Goal: Information Seeking & Learning: Learn about a topic

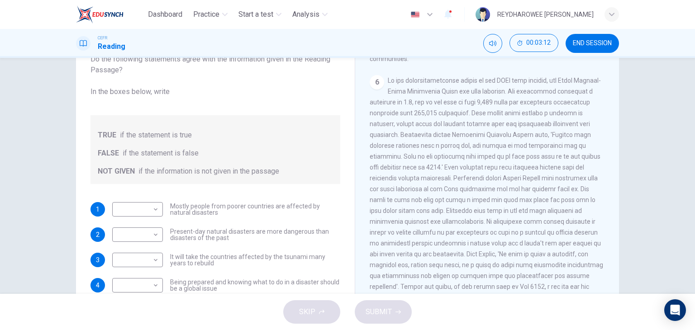
scroll to position [69, 0]
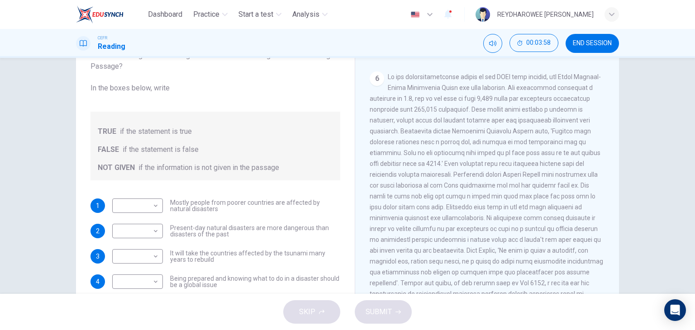
drag, startPoint x: 430, startPoint y: 194, endPoint x: 435, endPoint y: 192, distance: 4.9
click at [435, 192] on span at bounding box center [485, 190] width 233 height 235
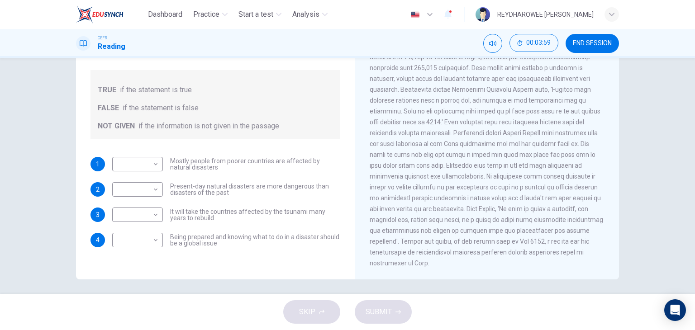
scroll to position [114, 0]
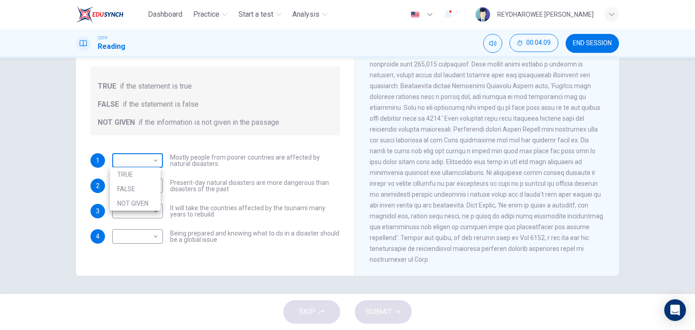
click at [152, 163] on body "Dashboard Practice Start a test Analysis English en ​ REYDHAROWEE JOHNNY CEFR R…" at bounding box center [347, 165] width 695 height 330
click at [265, 170] on div at bounding box center [347, 165] width 695 height 330
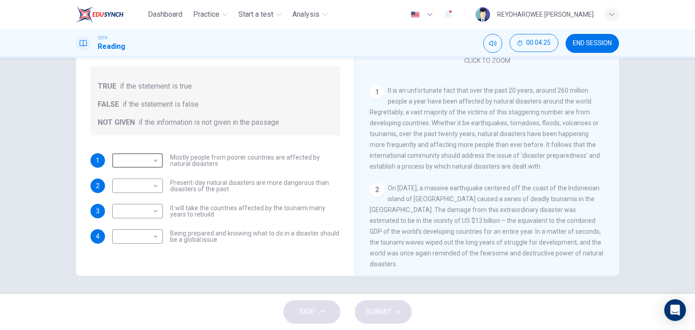
scroll to position [99, 0]
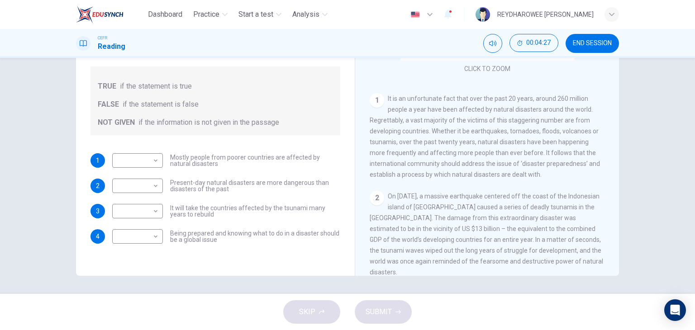
drag, startPoint x: 388, startPoint y: 98, endPoint x: 448, endPoint y: 97, distance: 59.7
click at [448, 97] on span "It is an unfortunate fact that over the past 20 years, around 260 million peopl…" at bounding box center [484, 136] width 230 height 83
click at [151, 160] on body "Dashboard Practice Start a test Analysis English en ​ REYDHAROWEE JOHNNY CEFR R…" at bounding box center [347, 165] width 695 height 330
click at [150, 179] on li "TRUE" at bounding box center [135, 174] width 51 height 14
type input "TRUE"
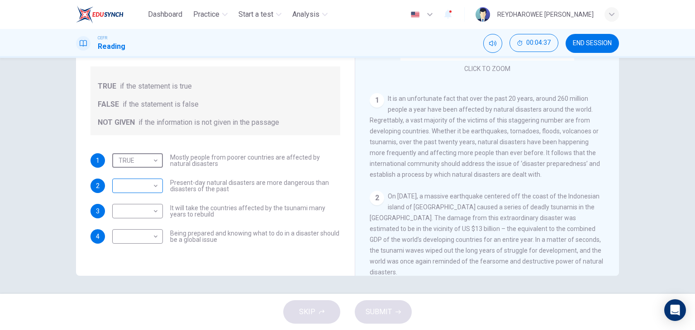
click at [150, 185] on body "Dashboard Practice Start a test Analysis English en ​ REYDHAROWEE JOHNNY CEFR R…" at bounding box center [347, 165] width 695 height 330
click at [151, 218] on li "FALSE" at bounding box center [135, 214] width 51 height 14
type input "FALSE"
click at [157, 212] on div "​ ​" at bounding box center [137, 211] width 51 height 14
click at [151, 211] on body "Dashboard Practice Start a test Analysis English en ​ REYDHAROWEE JOHNNY CEFR R…" at bounding box center [347, 165] width 695 height 330
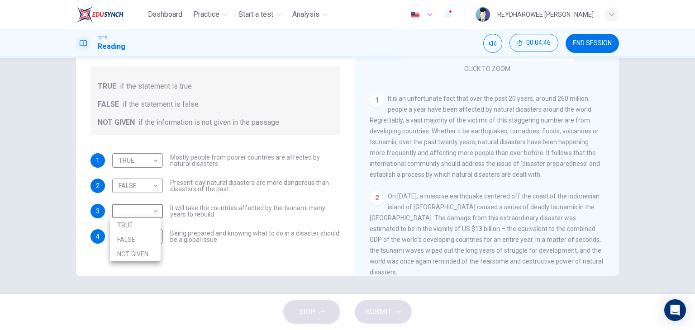
click at [147, 253] on li "NOT GIVEN" at bounding box center [135, 254] width 51 height 14
type input "NOT GIVEN"
click at [151, 234] on body "Dashboard Practice Start a test Analysis English en ​ REYDHAROWEE JOHNNY CEFR R…" at bounding box center [347, 165] width 695 height 330
click at [146, 246] on li "TRUE" at bounding box center [135, 250] width 51 height 14
type input "TRUE"
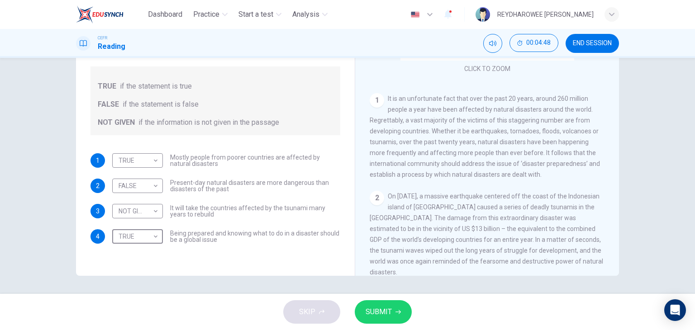
click at [380, 301] on button "SUBMIT" at bounding box center [383, 312] width 57 height 24
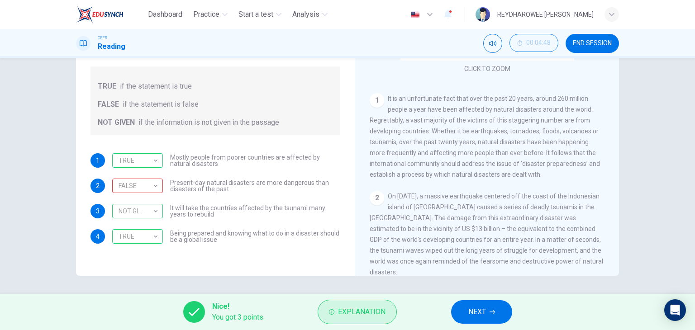
click at [335, 307] on button "Explanation" at bounding box center [356, 312] width 79 height 24
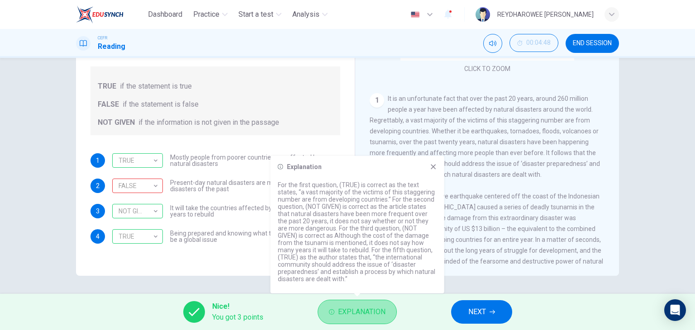
click at [335, 307] on button "Explanation" at bounding box center [356, 312] width 79 height 24
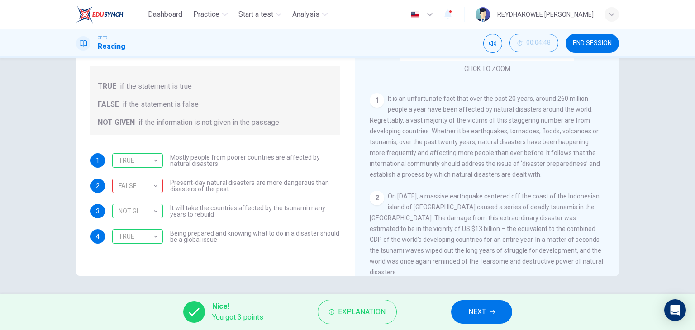
click at [495, 313] on icon "button" at bounding box center [491, 311] width 5 height 5
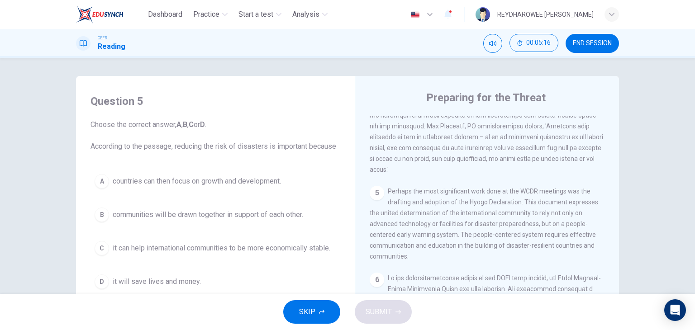
scroll to position [633, 0]
click at [191, 220] on button "B communities will be drawn together in support of each other." at bounding box center [215, 215] width 250 height 23
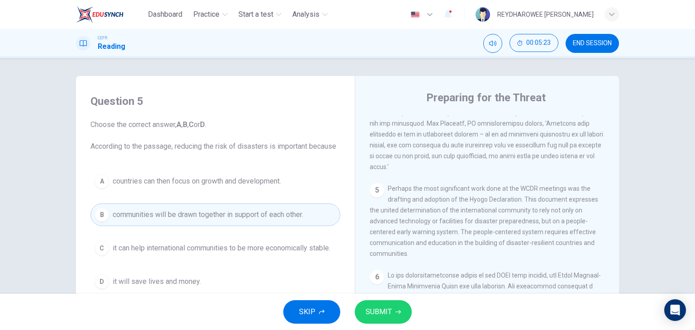
click at [248, 188] on button "A countries can then focus on growth and development." at bounding box center [215, 181] width 250 height 23
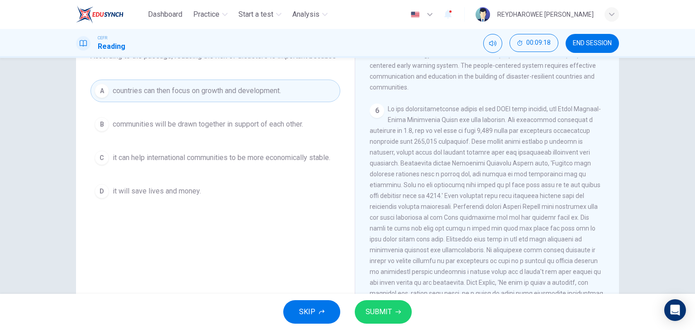
scroll to position [686, 0]
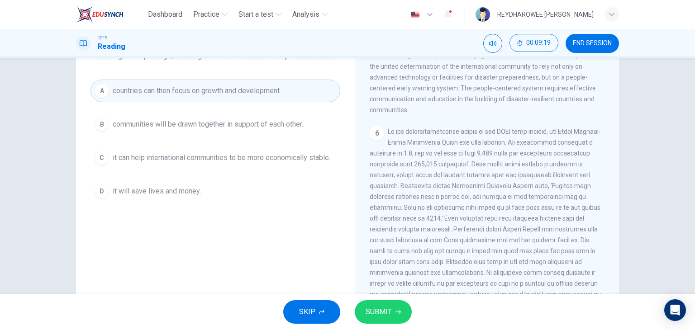
click at [258, 192] on button "D it will save lives and money." at bounding box center [215, 191] width 250 height 23
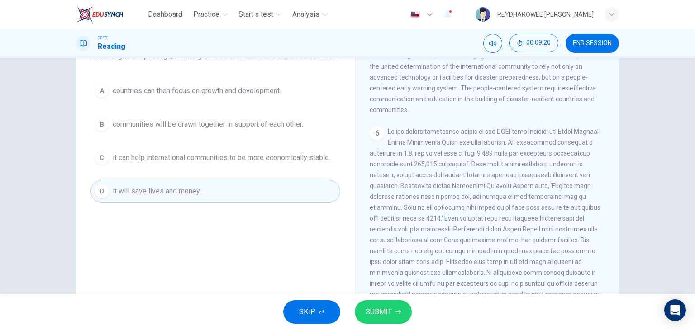
click at [398, 303] on button "SUBMIT" at bounding box center [383, 312] width 57 height 24
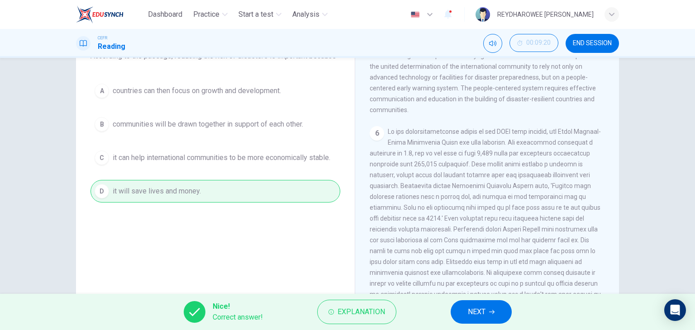
click at [473, 308] on span "NEXT" at bounding box center [477, 312] width 18 height 13
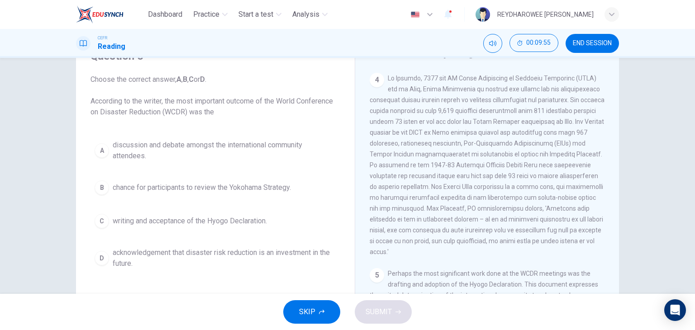
scroll to position [506, 0]
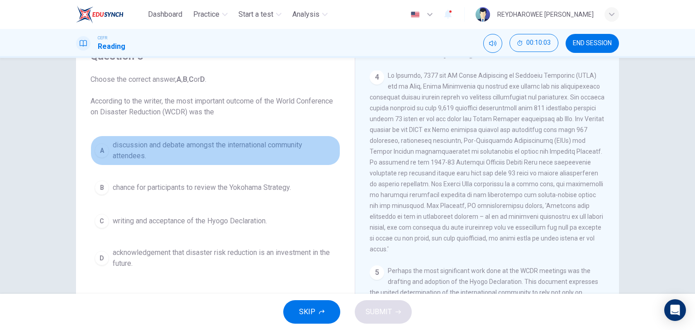
click at [248, 152] on span "discussion and debate amongst the international community attendees." at bounding box center [224, 151] width 223 height 22
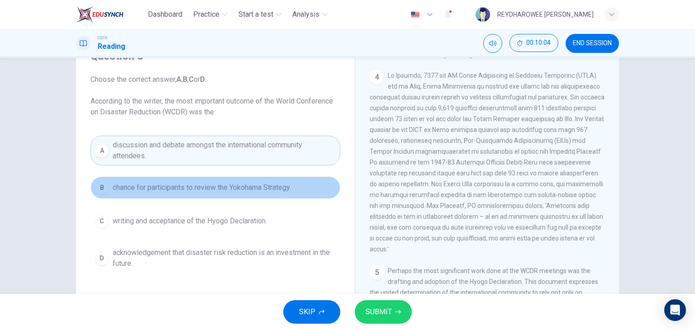
click at [258, 192] on span "chance for participants to review the Yokohama Strategy." at bounding box center [202, 187] width 178 height 11
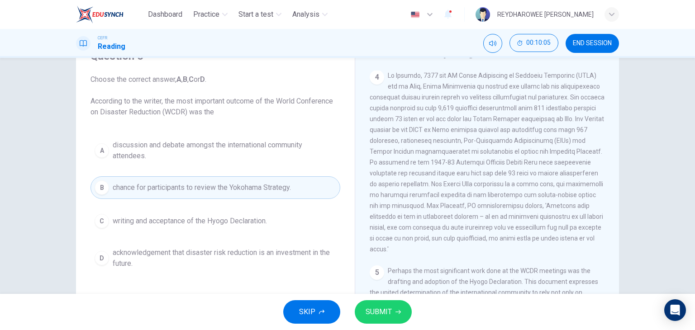
click at [270, 222] on button "C writing and acceptance of the Hyogo Declaration." at bounding box center [215, 221] width 250 height 23
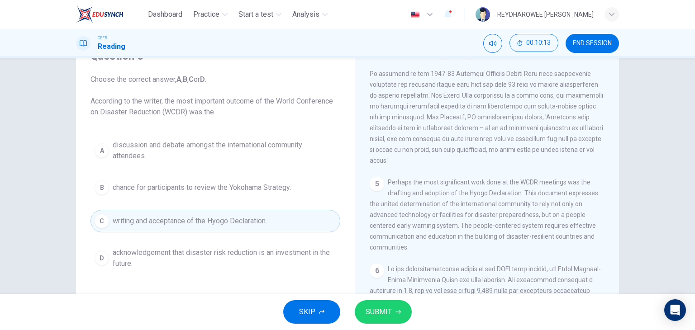
scroll to position [596, 0]
click at [383, 308] on span "SUBMIT" at bounding box center [378, 312] width 26 height 13
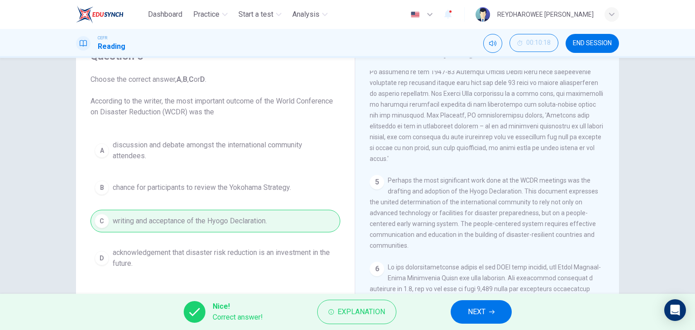
click at [479, 319] on button "NEXT" at bounding box center [480, 312] width 61 height 24
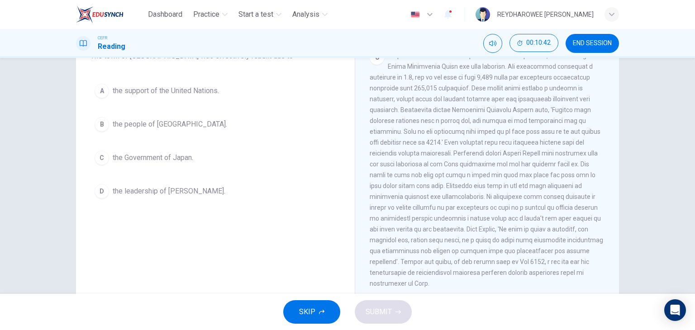
scroll to position [777, 0]
click at [221, 126] on button "B the people of Kobe." at bounding box center [215, 124] width 250 height 23
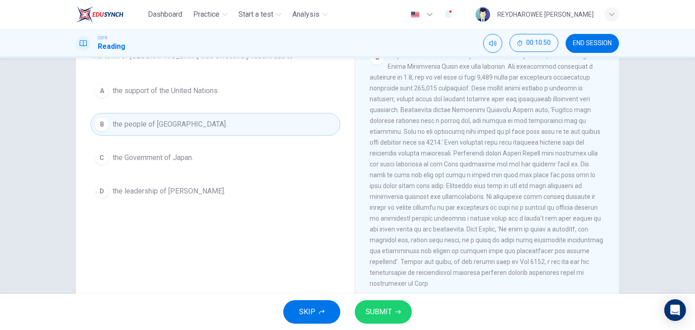
click at [413, 316] on div "SKIP SUBMIT" at bounding box center [347, 312] width 695 height 36
click at [396, 312] on icon "button" at bounding box center [397, 311] width 5 height 5
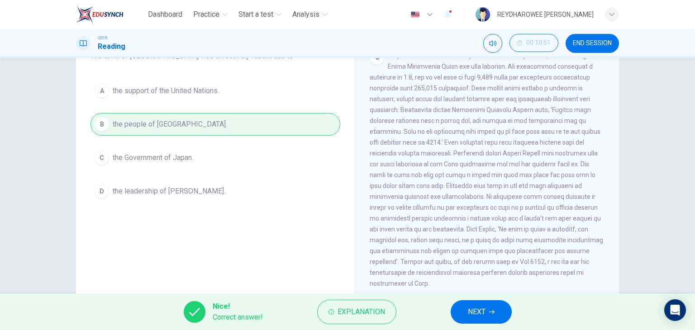
click at [476, 315] on span "NEXT" at bounding box center [477, 312] width 18 height 13
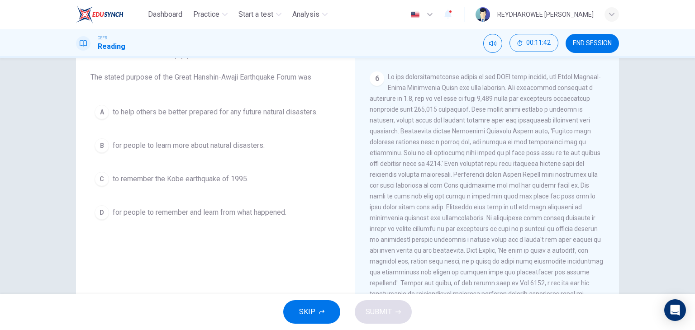
click at [255, 146] on span "for people to learn more about natural disasters." at bounding box center [189, 145] width 152 height 11
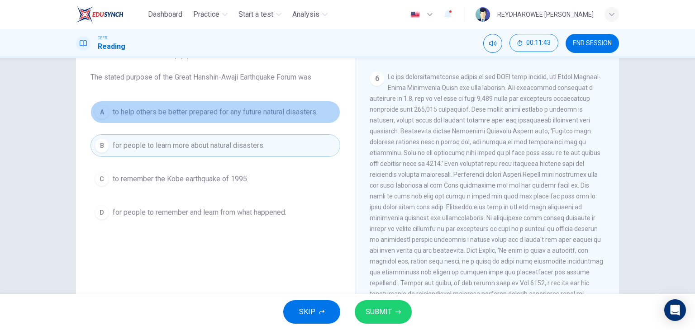
click at [267, 109] on span "to help others be better prepared for any future natural disasters." at bounding box center [215, 112] width 205 height 11
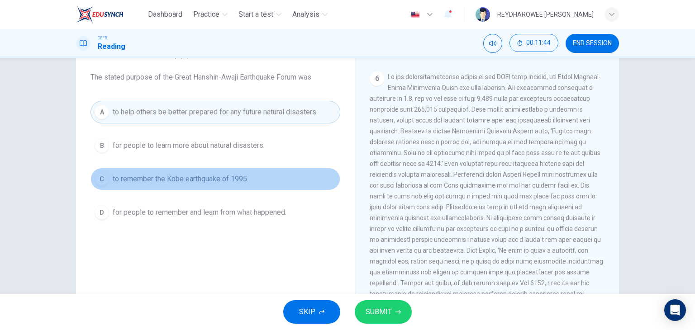
click at [270, 176] on button "C to remember the Kobe earthquake of 1995." at bounding box center [215, 179] width 250 height 23
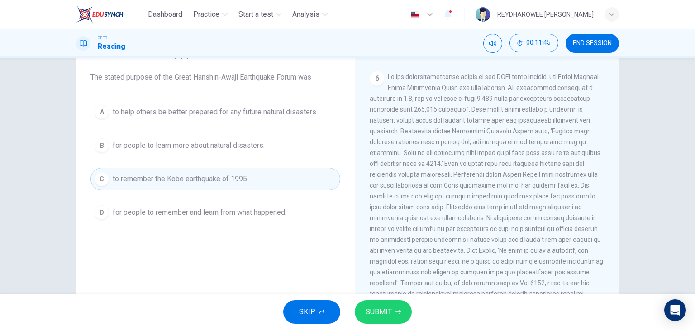
click at [273, 211] on span "for people to remember and learn from what happened." at bounding box center [200, 212] width 174 height 11
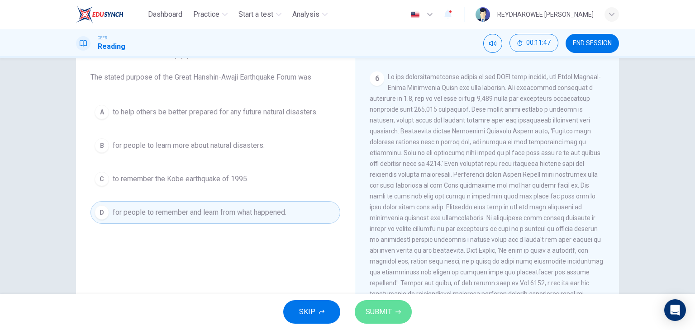
click at [372, 309] on span "SUBMIT" at bounding box center [378, 312] width 26 height 13
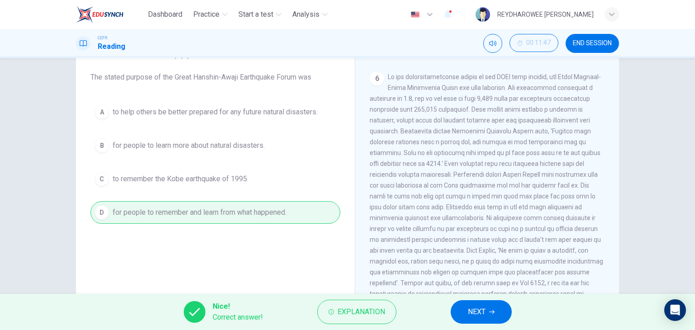
click at [488, 306] on button "NEXT" at bounding box center [480, 312] width 61 height 24
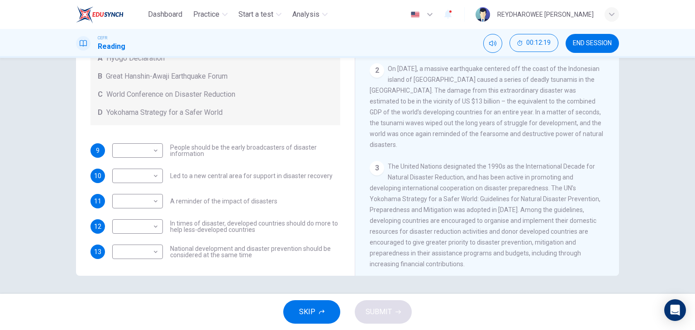
scroll to position [62, 0]
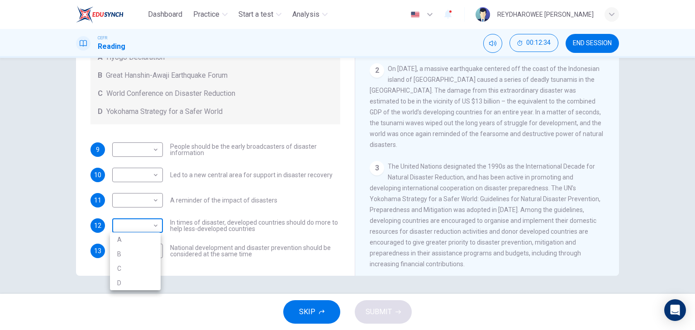
click at [143, 227] on body "Dashboard Practice Start a test Analysis English en ​ REYDHAROWEE JOHNNY CEFR R…" at bounding box center [347, 165] width 695 height 330
click at [141, 267] on li "C" at bounding box center [135, 268] width 51 height 14
type input "C"
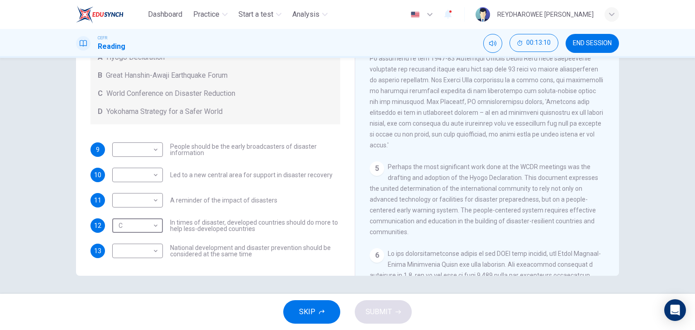
scroll to position [543, 0]
click at [509, 235] on div "5 Perhaps the most significant work done at the WCDR meetings was the drafting …" at bounding box center [486, 197] width 235 height 76
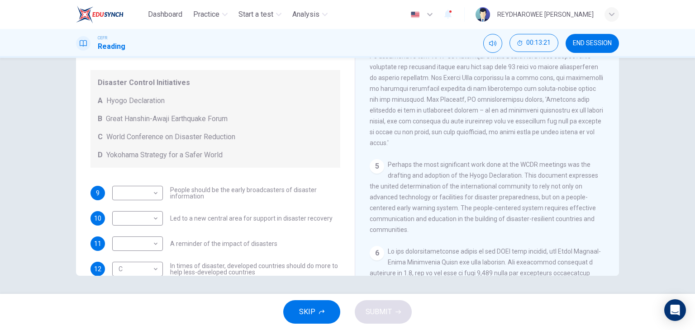
scroll to position [16, 0]
click at [136, 194] on body "Dashboard Practice Start a test Analysis English en ​ REYDHAROWEE JOHNNY CEFR R…" at bounding box center [347, 165] width 695 height 330
click at [137, 211] on li "A" at bounding box center [135, 209] width 51 height 14
type input "A"
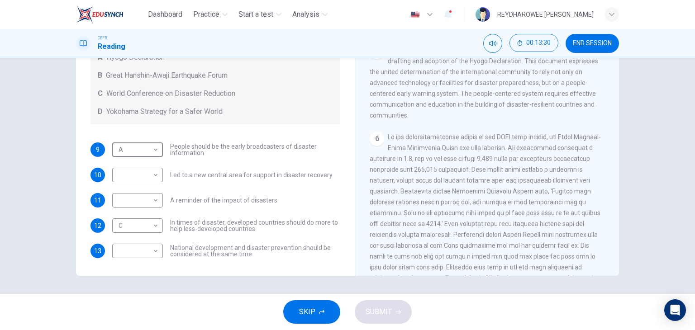
scroll to position [678, 0]
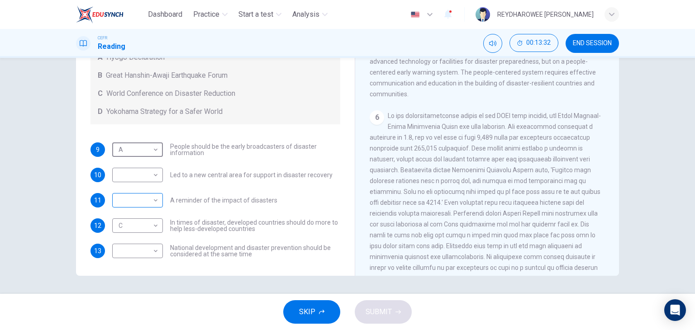
click at [147, 198] on body "Dashboard Practice Start a test Analysis English en ​ REYDHAROWEE JOHNNY CEFR R…" at bounding box center [347, 165] width 695 height 330
click at [143, 229] on li "B" at bounding box center [135, 229] width 51 height 14
type input "B"
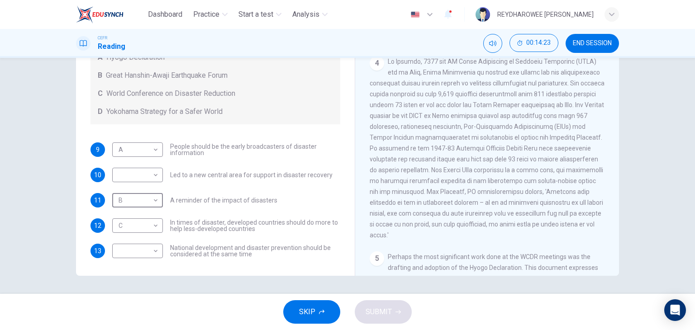
scroll to position [452, 0]
click at [151, 256] on body "Dashboard Practice Start a test Analysis English en ​ REYDHAROWEE JOHNNY CEFR R…" at bounding box center [347, 165] width 695 height 330
click at [136, 295] on li "C" at bounding box center [135, 294] width 51 height 14
type input "C"
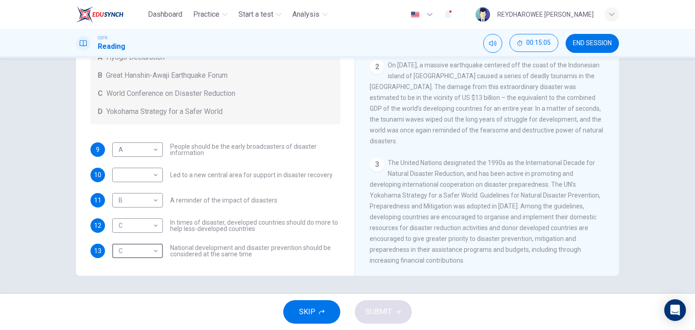
scroll to position [234, 0]
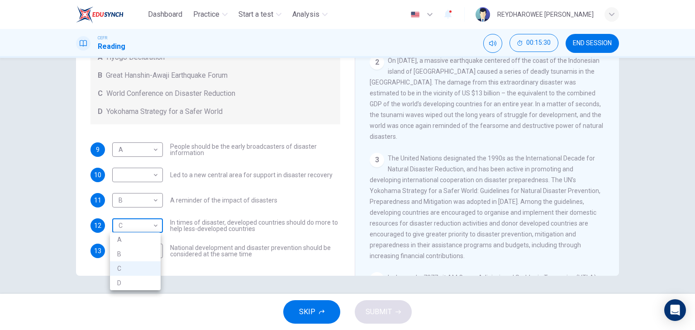
click at [143, 228] on body "Dashboard Practice Start a test Analysis English en ​ REYDHAROWEE JOHNNY CEFR R…" at bounding box center [347, 165] width 695 height 330
click at [141, 283] on li "D" at bounding box center [135, 283] width 51 height 14
type input "D"
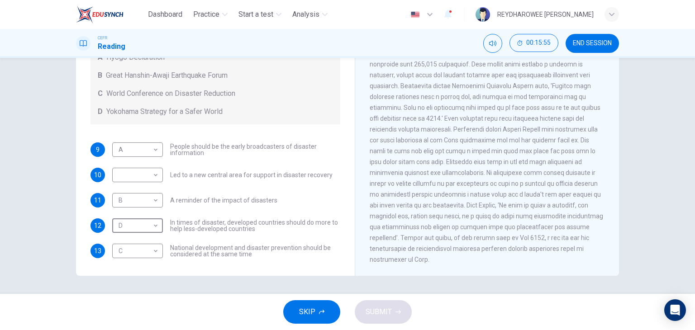
scroll to position [777, 0]
click at [146, 177] on body "Dashboard Practice Start a test Analysis English en ​ REYDHAROWEE JOHNNY CEFR R…" at bounding box center [347, 165] width 695 height 330
click at [145, 207] on li "B" at bounding box center [135, 203] width 51 height 14
type input "B"
click at [383, 308] on span "SUBMIT" at bounding box center [378, 312] width 26 height 13
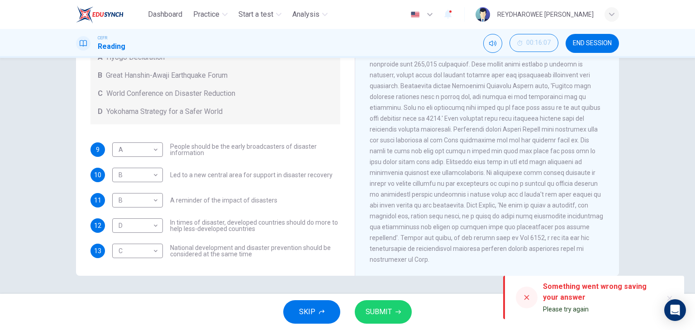
click at [383, 307] on span "SUBMIT" at bounding box center [378, 312] width 26 height 13
click at [393, 308] on button "SUBMIT" at bounding box center [383, 312] width 57 height 24
click at [312, 311] on span "SKIP" at bounding box center [307, 312] width 16 height 13
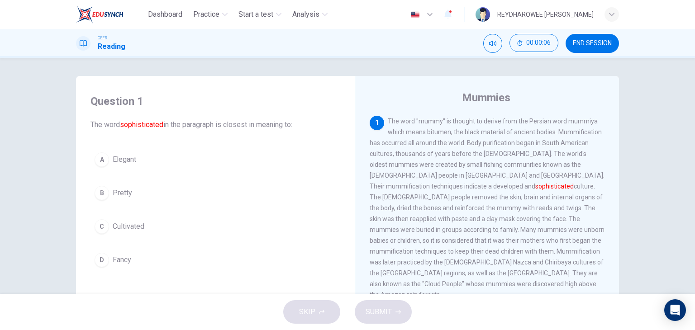
click at [175, 165] on button "A Elegant" at bounding box center [215, 159] width 250 height 23
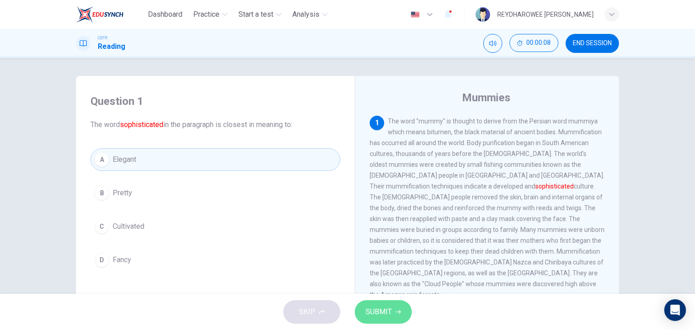
click at [381, 311] on span "SUBMIT" at bounding box center [378, 312] width 26 height 13
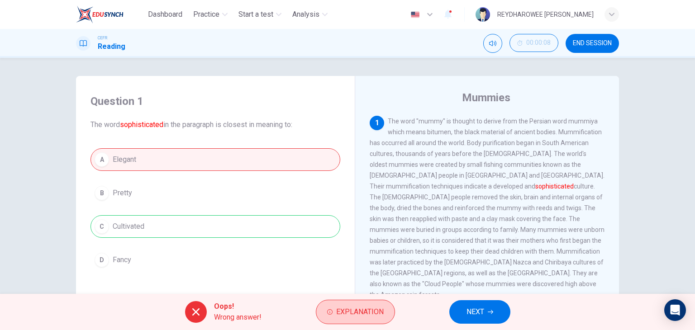
click at [341, 306] on span "Explanation" at bounding box center [359, 312] width 47 height 13
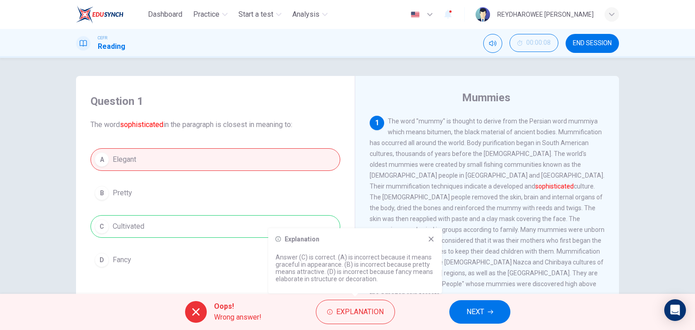
click at [430, 240] on icon at bounding box center [430, 239] width 7 height 7
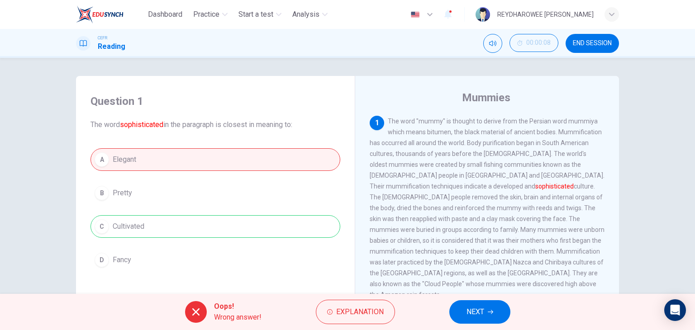
click at [473, 313] on span "NEXT" at bounding box center [475, 312] width 18 height 13
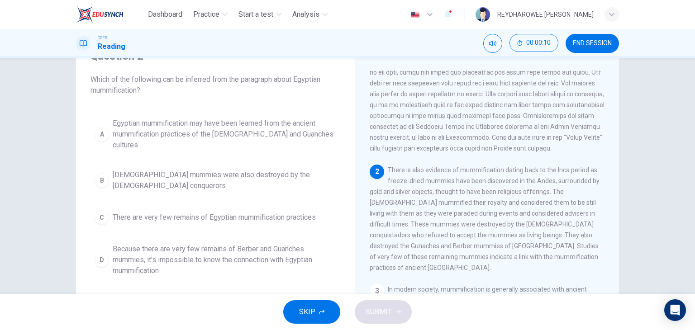
scroll to position [136, 0]
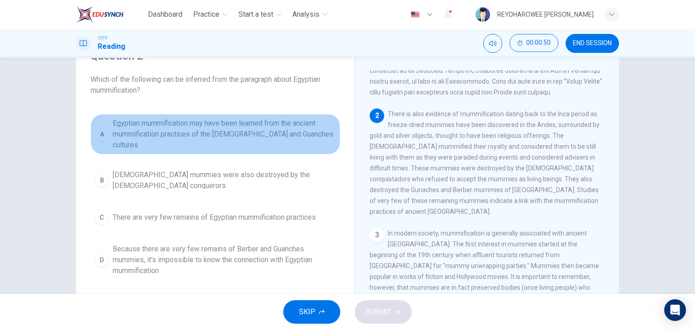
click at [287, 131] on span "Egyptian mummification may have been learned from the ancient mummification pra…" at bounding box center [224, 134] width 223 height 33
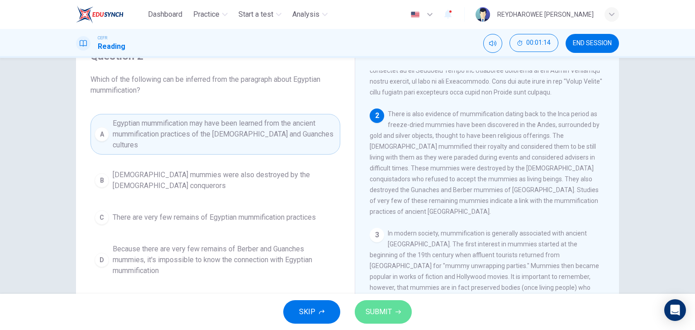
click at [402, 311] on button "SUBMIT" at bounding box center [383, 312] width 57 height 24
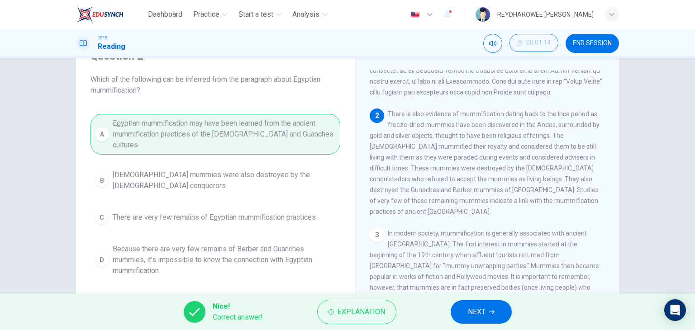
click at [487, 311] on button "NEXT" at bounding box center [480, 312] width 61 height 24
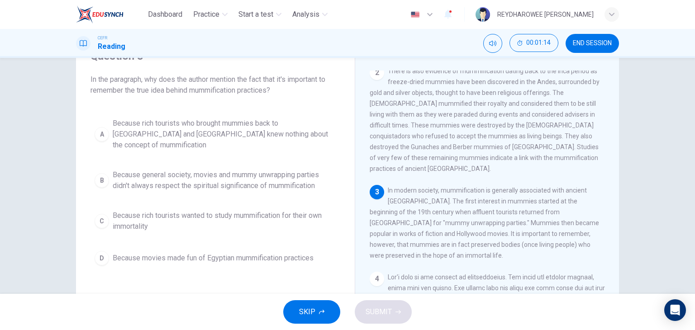
scroll to position [181, 0]
click at [222, 176] on span "Because general society, movies and mummy unwrapping parties didn't always resp…" at bounding box center [224, 181] width 223 height 22
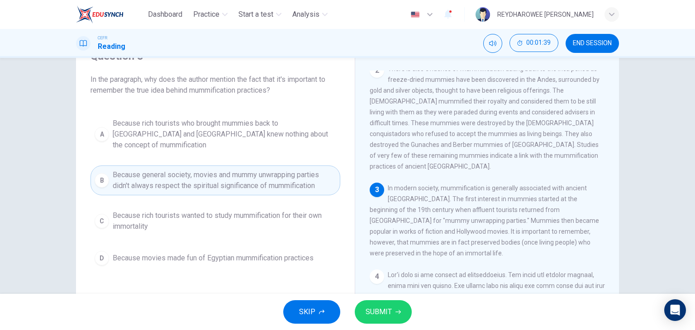
click at [384, 312] on span "SUBMIT" at bounding box center [378, 312] width 26 height 13
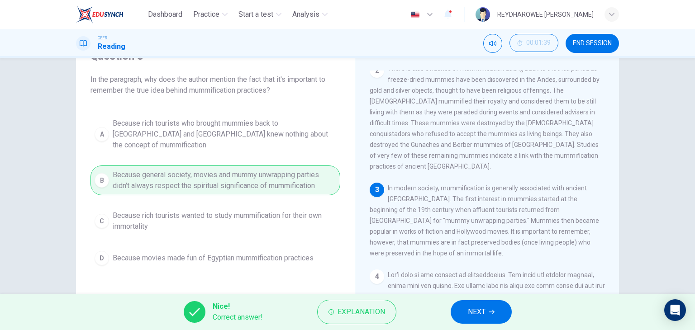
click at [498, 314] on button "NEXT" at bounding box center [480, 312] width 61 height 24
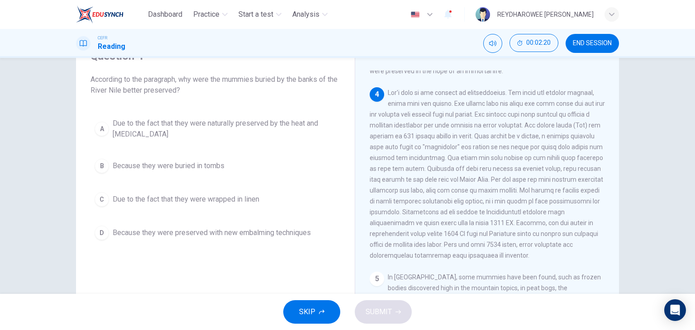
scroll to position [362, 0]
click at [171, 133] on span "Due to the fact that they were naturally preserved by the heat and dryness" at bounding box center [224, 129] width 223 height 22
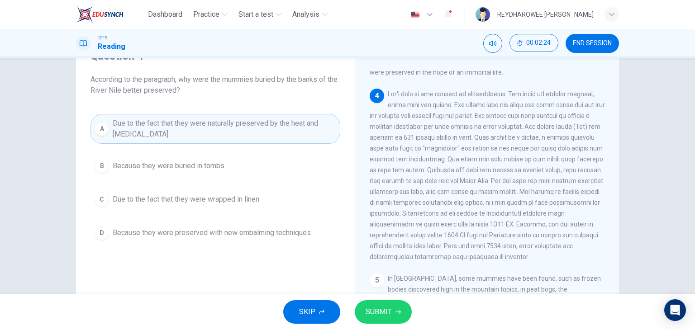
click at [373, 310] on span "SUBMIT" at bounding box center [378, 312] width 26 height 13
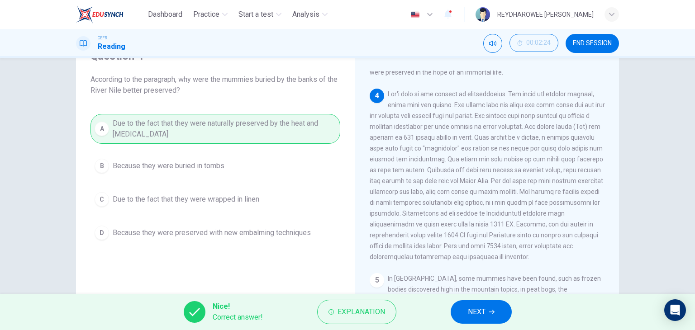
click at [469, 312] on span "NEXT" at bounding box center [477, 312] width 18 height 13
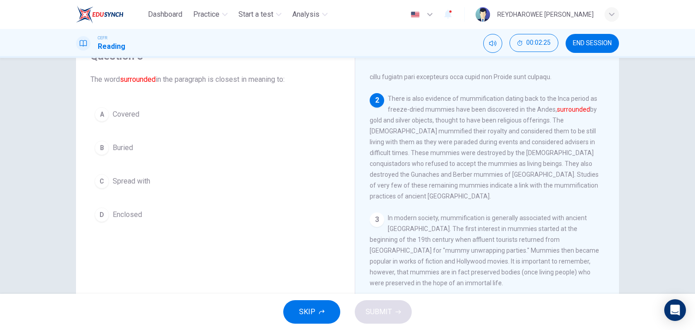
scroll to position [147, 0]
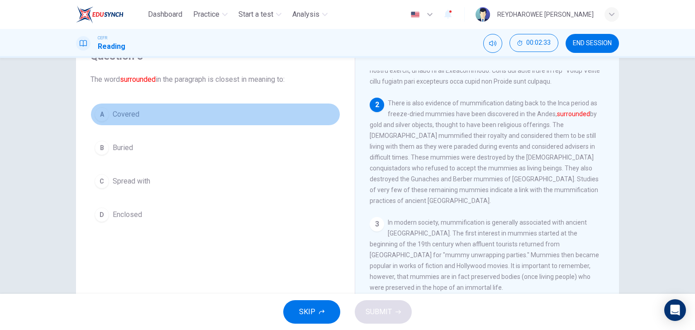
click at [150, 118] on button "A Covered" at bounding box center [215, 114] width 250 height 23
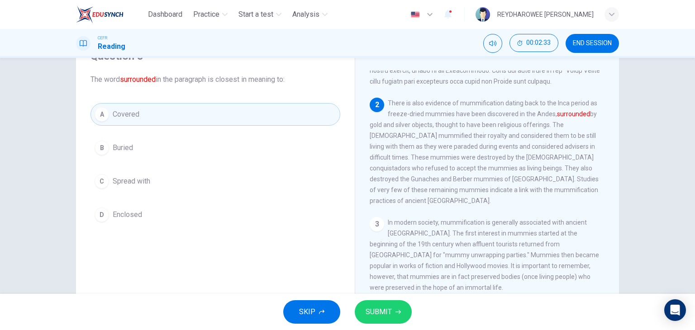
click at [154, 139] on button "B Buried" at bounding box center [215, 148] width 250 height 23
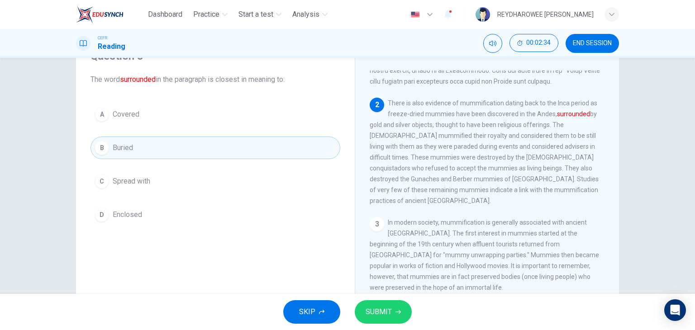
click at [165, 183] on button "C Spread with" at bounding box center [215, 181] width 250 height 23
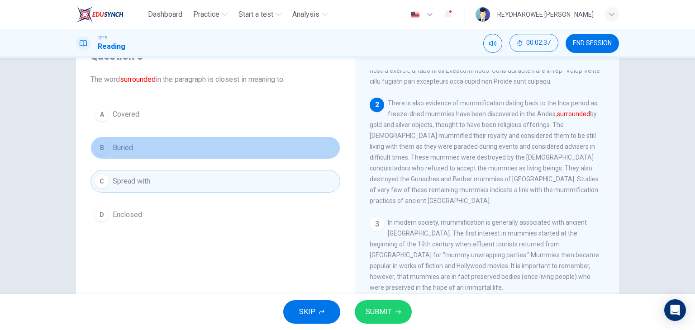
click at [169, 144] on button "B Buried" at bounding box center [215, 148] width 250 height 23
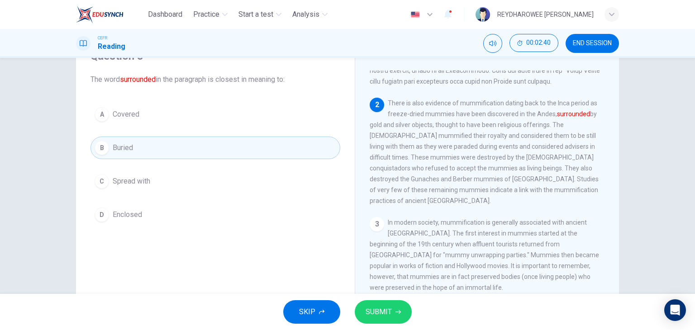
click at [174, 118] on button "A Covered" at bounding box center [215, 114] width 250 height 23
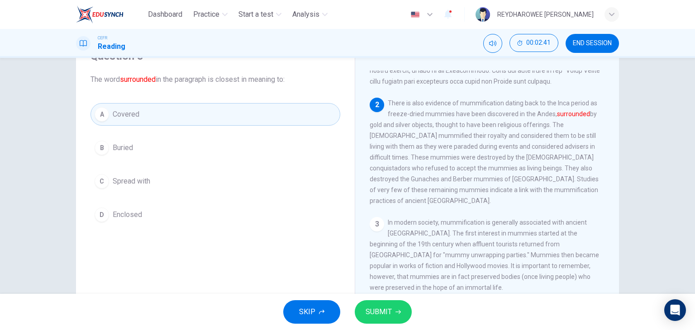
click at [396, 306] on button "SUBMIT" at bounding box center [383, 312] width 57 height 24
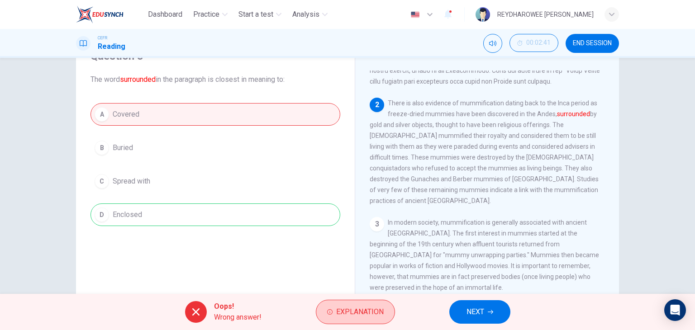
click at [340, 322] on button "Explanation" at bounding box center [355, 312] width 79 height 24
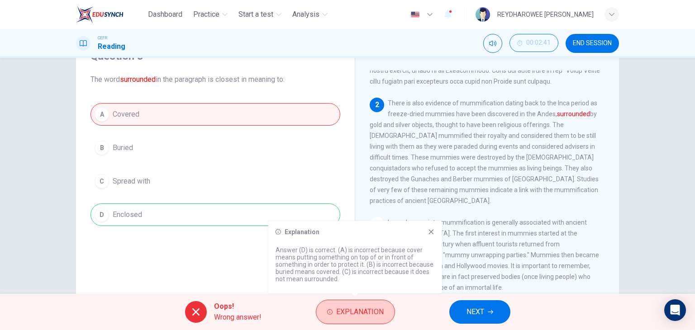
click at [341, 322] on button "Explanation" at bounding box center [355, 312] width 79 height 24
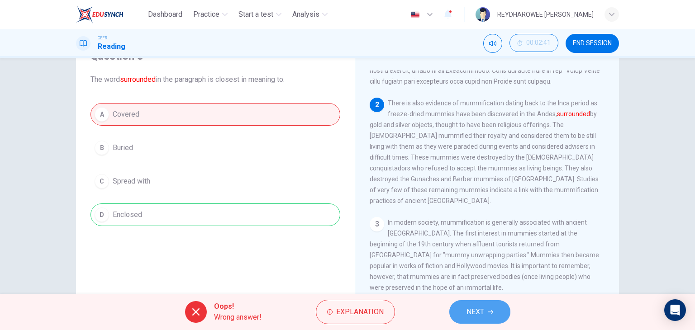
click at [469, 307] on span "NEXT" at bounding box center [475, 312] width 18 height 13
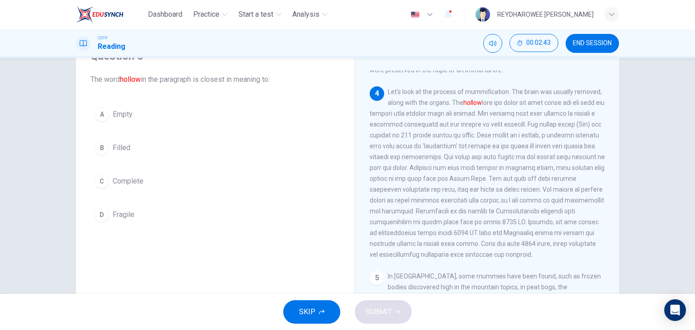
scroll to position [373, 0]
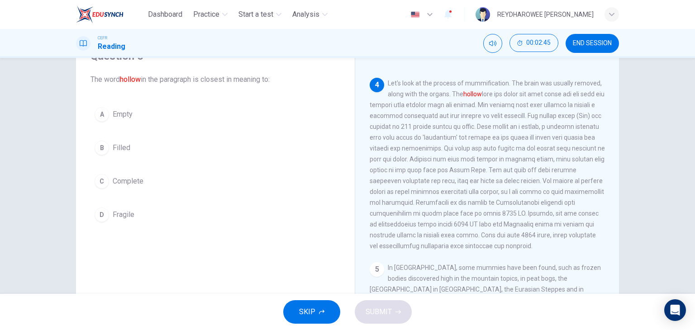
click at [207, 114] on button "A Empty" at bounding box center [215, 114] width 250 height 23
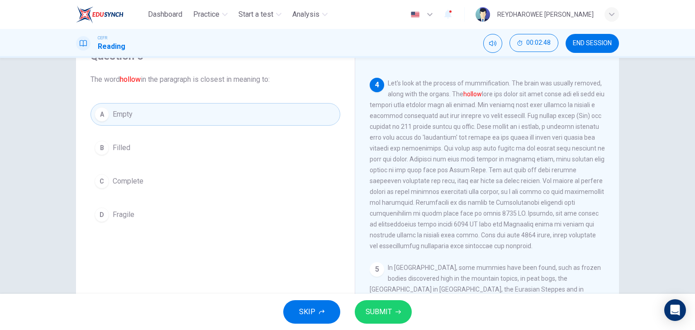
click at [409, 322] on div "SKIP SUBMIT" at bounding box center [347, 312] width 695 height 36
click at [405, 313] on button "SUBMIT" at bounding box center [383, 312] width 57 height 24
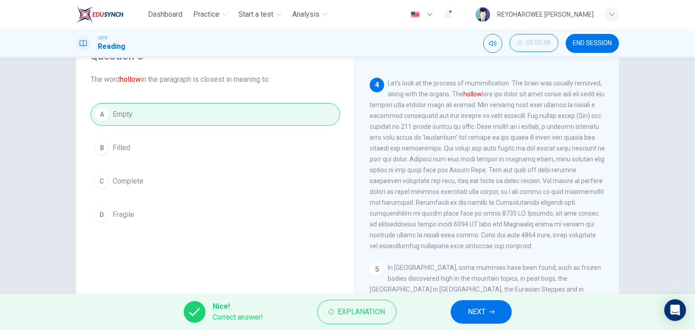
click at [485, 311] on span "NEXT" at bounding box center [477, 312] width 18 height 13
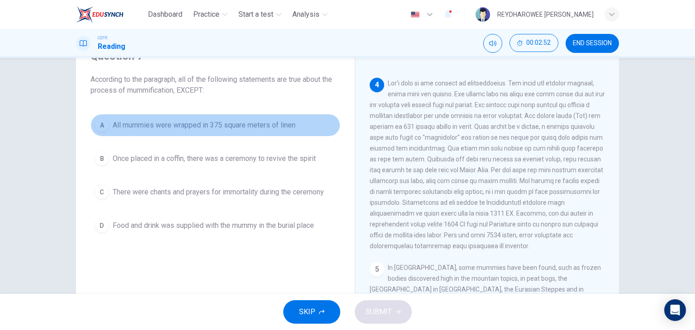
click at [280, 127] on span "All mummies were wrapped in 375 square meters of linen" at bounding box center [204, 125] width 183 height 11
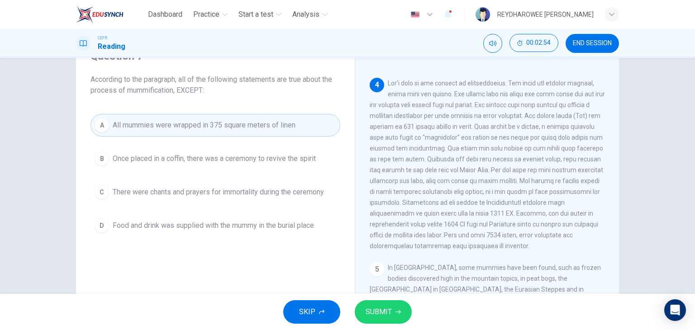
click at [292, 162] on span "Once placed in a coffin, there was a ceremony to revive the spirit" at bounding box center [214, 158] width 203 height 11
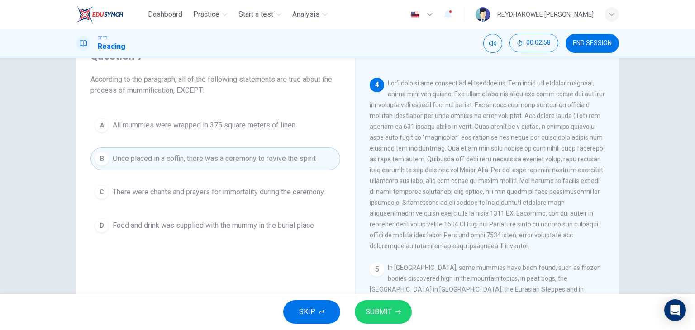
click at [257, 189] on span "There were chants and prayers for immortality during the ceremony" at bounding box center [218, 192] width 211 height 11
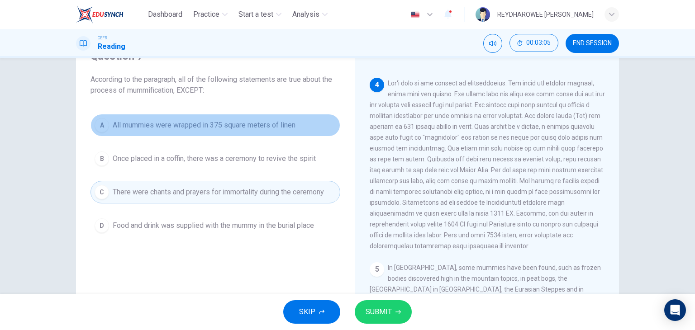
click at [231, 126] on span "All mummies were wrapped in 375 square meters of linen" at bounding box center [204, 125] width 183 height 11
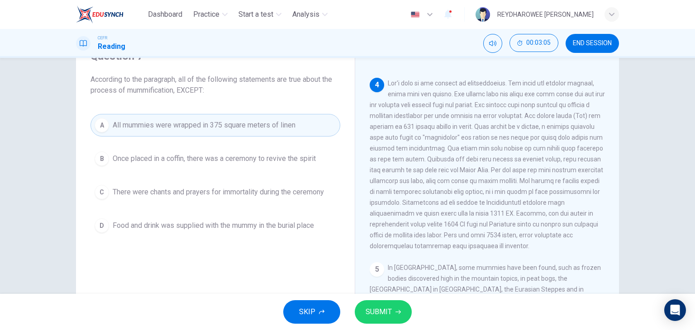
click at [391, 307] on span "SUBMIT" at bounding box center [378, 312] width 26 height 13
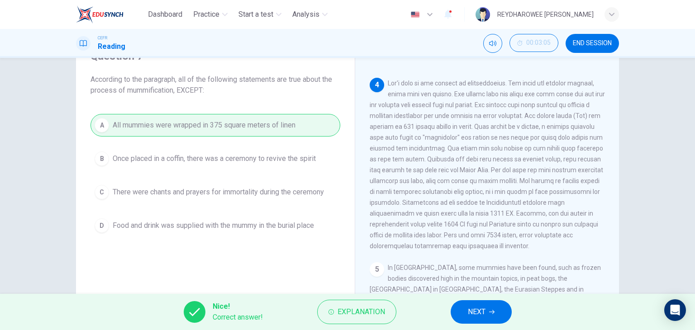
click at [474, 304] on button "NEXT" at bounding box center [480, 312] width 61 height 24
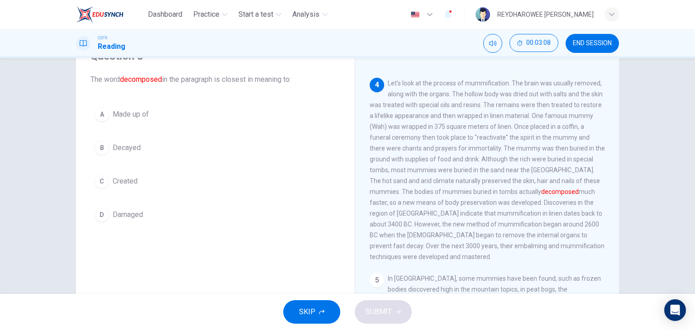
click at [213, 147] on button "B Decayed" at bounding box center [215, 148] width 250 height 23
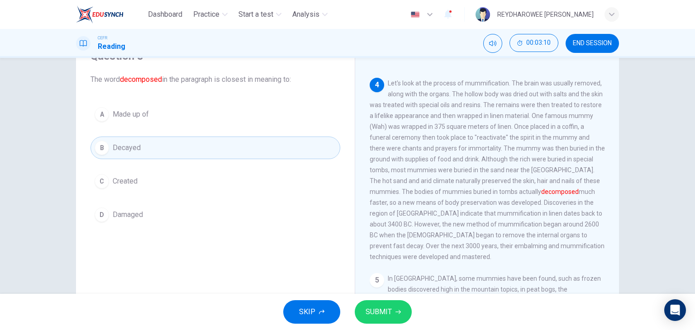
click at [388, 314] on span "SUBMIT" at bounding box center [378, 312] width 26 height 13
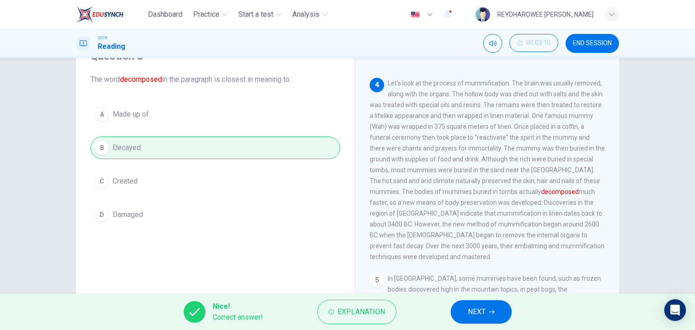
click at [444, 305] on div "Nice! Correct answer! Explanation NEXT" at bounding box center [347, 312] width 695 height 36
click at [456, 312] on button "NEXT" at bounding box center [480, 312] width 61 height 24
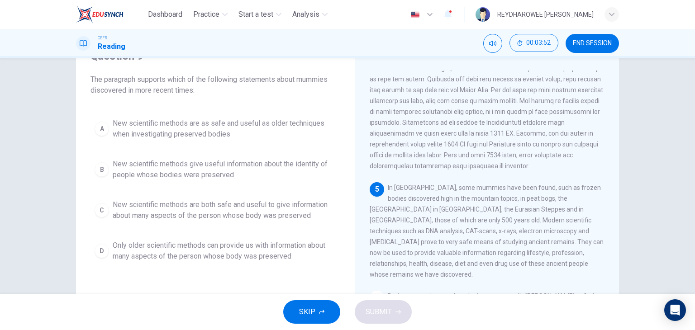
scroll to position [463, 0]
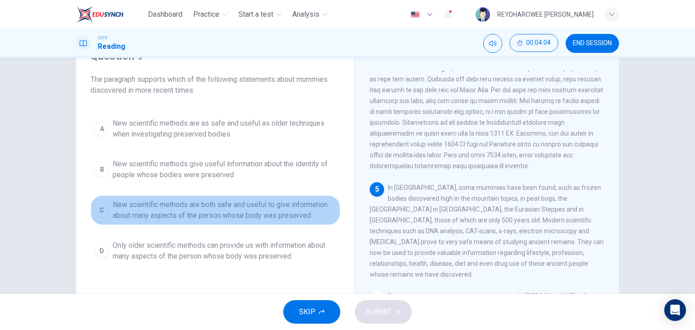
click at [293, 197] on button "C New scientific methods are both safe and useful to give information about man…" at bounding box center [215, 210] width 250 height 30
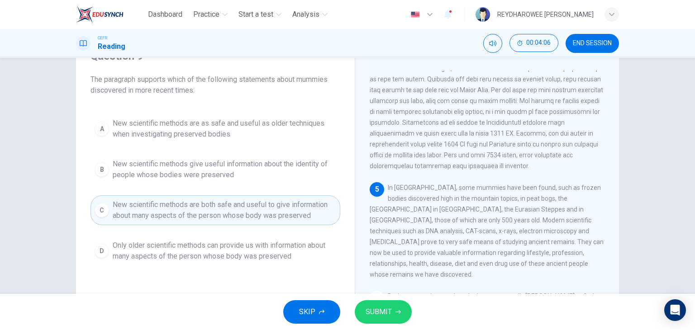
click at [394, 308] on button "SUBMIT" at bounding box center [383, 312] width 57 height 24
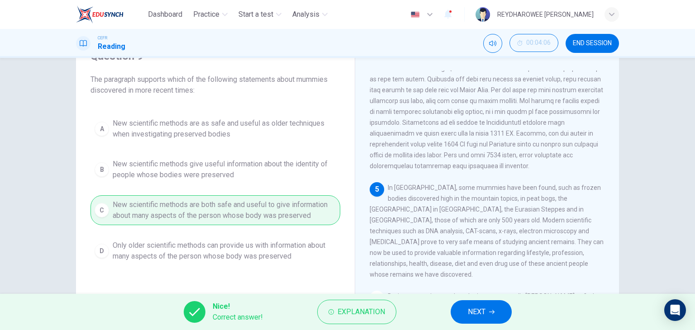
click at [497, 313] on button "NEXT" at bounding box center [480, 312] width 61 height 24
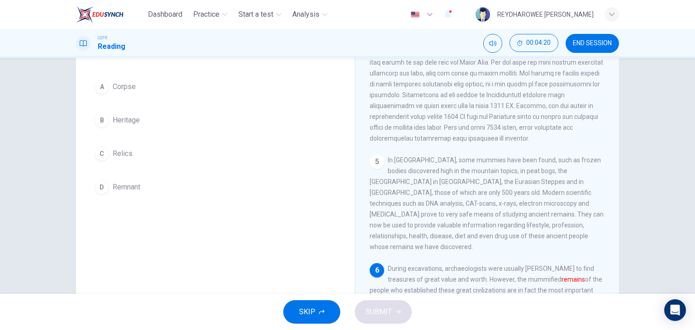
scroll to position [69, 0]
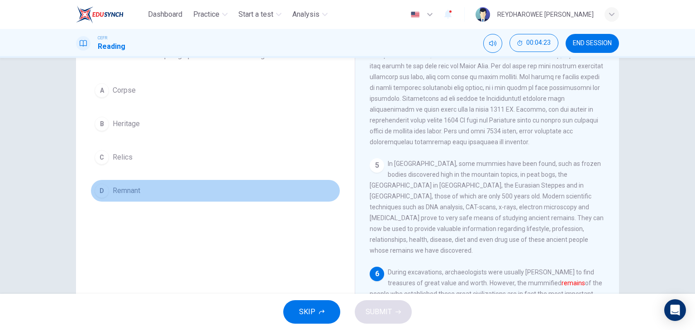
click at [171, 182] on button "D Remnant" at bounding box center [215, 191] width 250 height 23
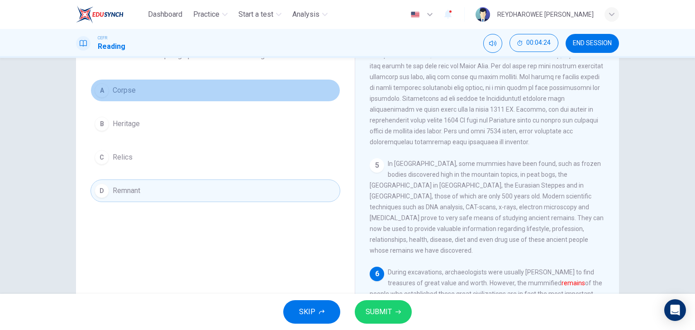
click at [186, 82] on button "A Corpse" at bounding box center [215, 90] width 250 height 23
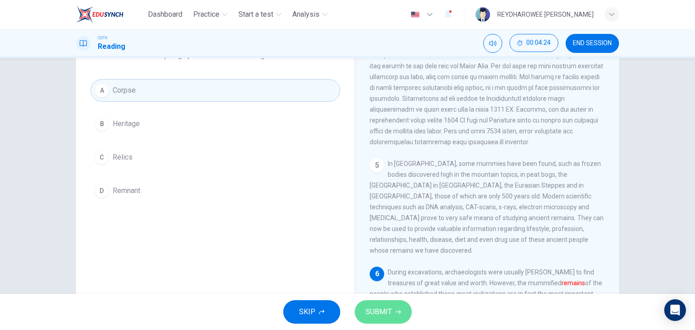
click at [406, 315] on button "SUBMIT" at bounding box center [383, 312] width 57 height 24
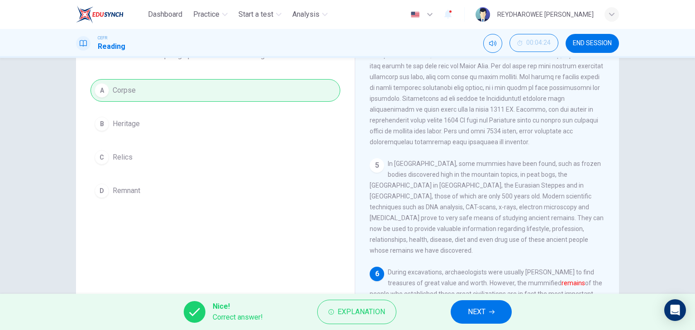
click at [462, 303] on button "NEXT" at bounding box center [480, 312] width 61 height 24
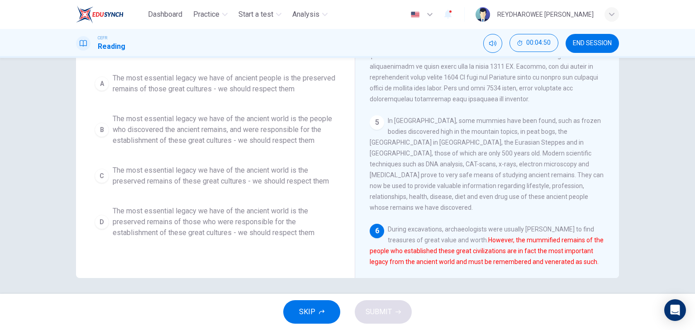
scroll to position [114, 0]
click at [276, 226] on span "The most essential legacy we have of the ancient world is the preserved remains…" at bounding box center [224, 220] width 223 height 33
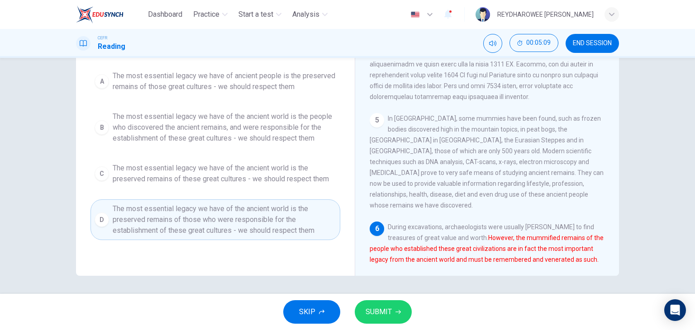
click at [393, 317] on button "SUBMIT" at bounding box center [383, 312] width 57 height 24
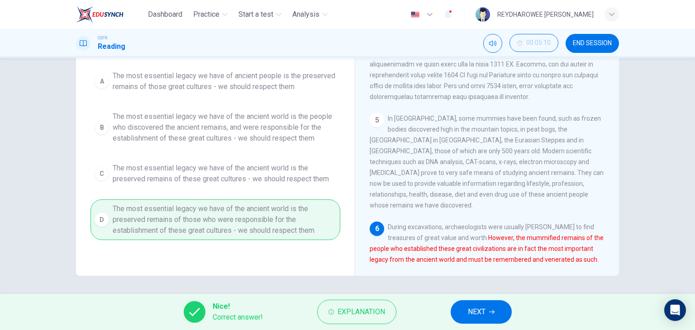
click at [479, 314] on span "NEXT" at bounding box center [477, 312] width 18 height 13
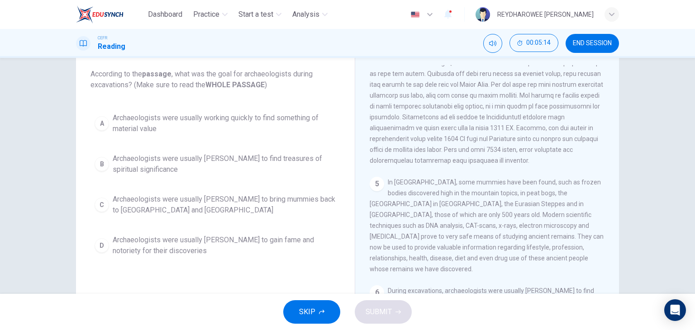
scroll to position [47, 0]
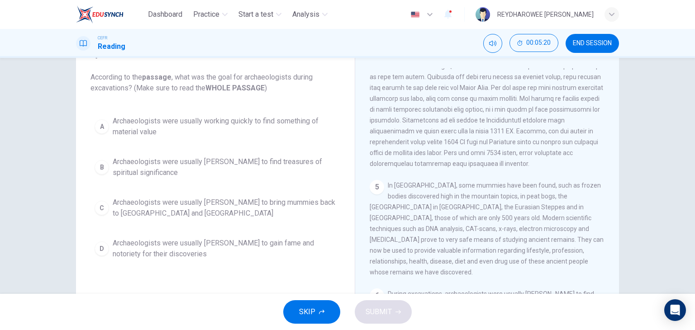
click at [173, 125] on span "Archaeologists were usually working quickly to find something of material value" at bounding box center [224, 127] width 223 height 22
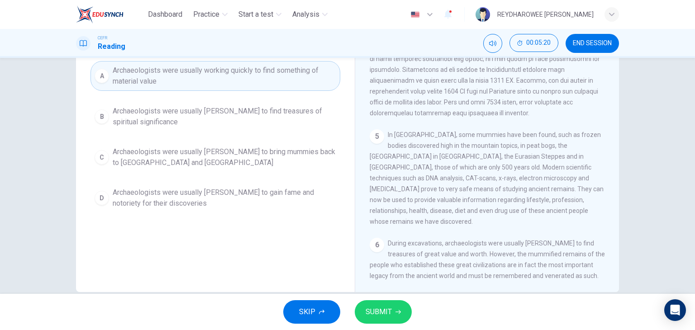
scroll to position [114, 0]
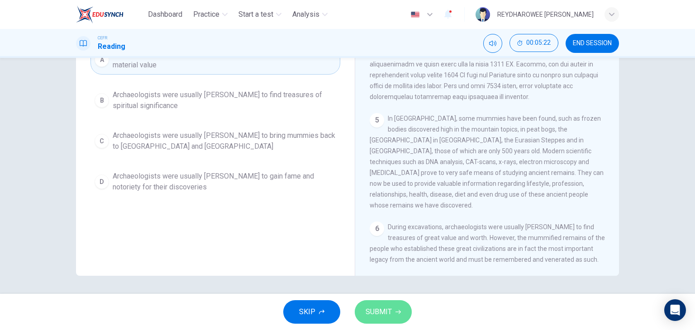
click at [393, 308] on button "SUBMIT" at bounding box center [383, 312] width 57 height 24
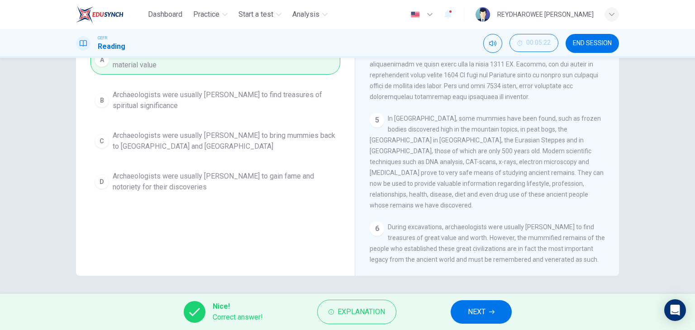
click at [468, 311] on span "NEXT" at bounding box center [477, 312] width 18 height 13
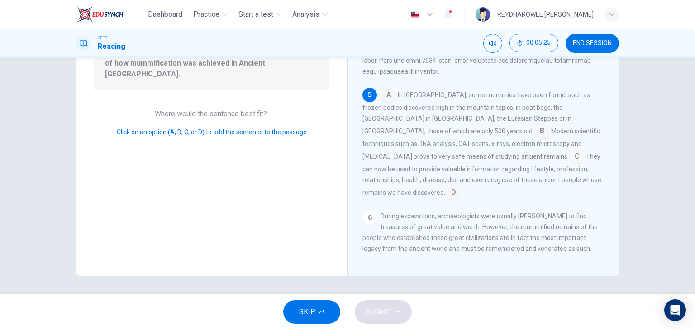
click at [386, 101] on input at bounding box center [388, 96] width 14 height 14
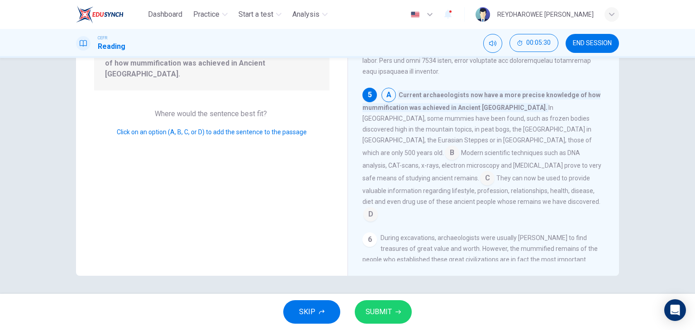
click at [455, 152] on input at bounding box center [452, 154] width 14 height 14
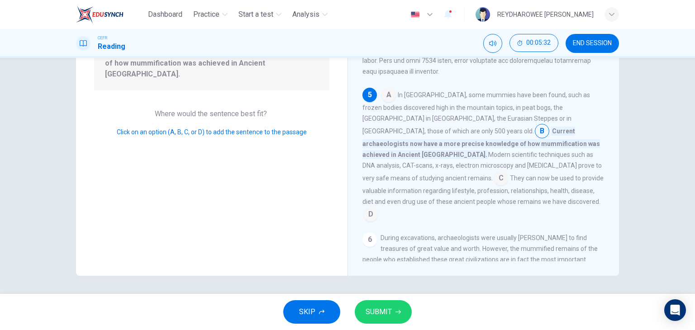
click at [501, 174] on input at bounding box center [500, 179] width 14 height 14
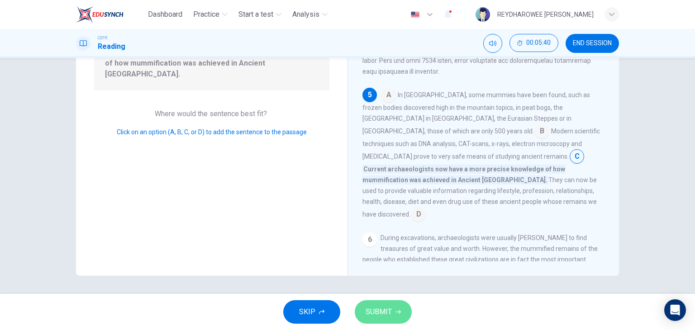
click at [392, 317] on button "SUBMIT" at bounding box center [383, 312] width 57 height 24
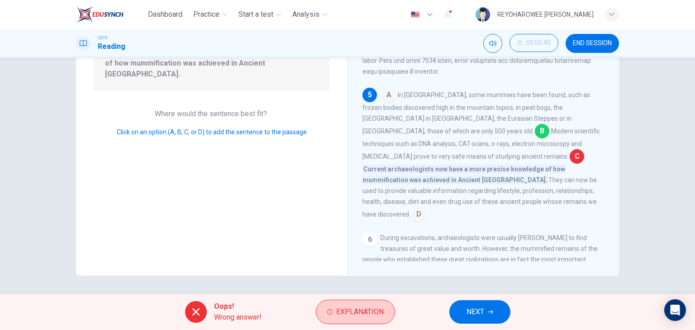
click at [387, 311] on button "Explanation" at bounding box center [355, 312] width 79 height 24
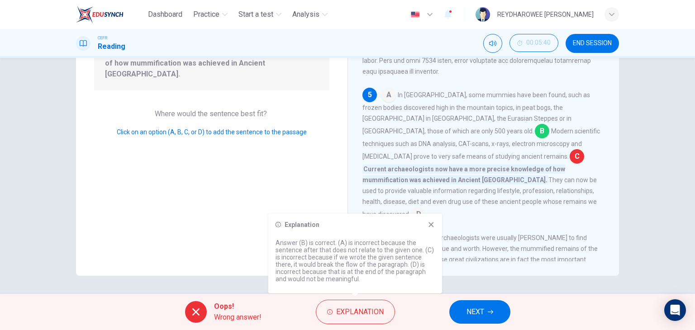
click at [429, 228] on div "Explanation Answer (B) is correct. (A) is incorrect because the sentence after …" at bounding box center [355, 254] width 174 height 80
click at [431, 225] on icon at bounding box center [430, 224] width 7 height 7
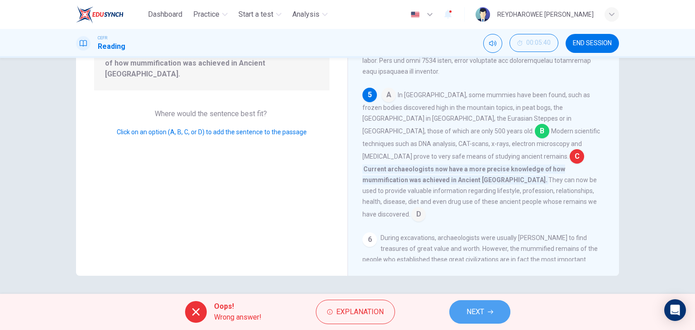
click at [494, 309] on button "NEXT" at bounding box center [479, 312] width 61 height 24
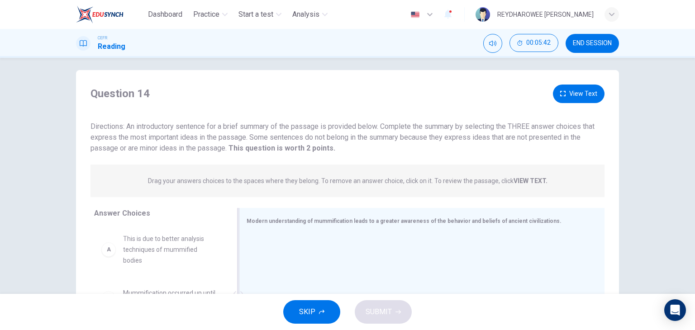
scroll to position [0, 0]
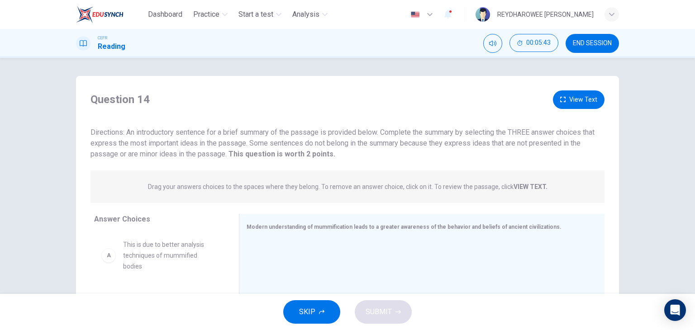
click at [560, 96] on button "View Text" at bounding box center [579, 99] width 52 height 19
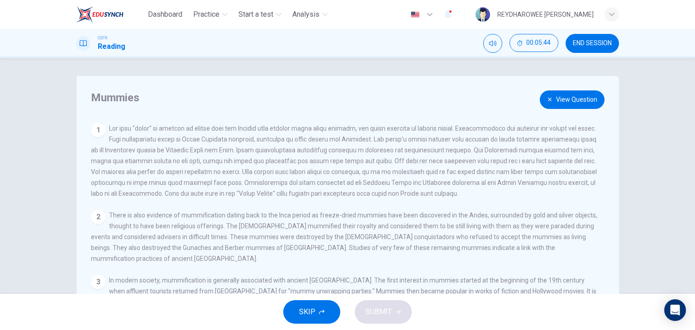
click at [559, 106] on button "View Question" at bounding box center [572, 99] width 65 height 19
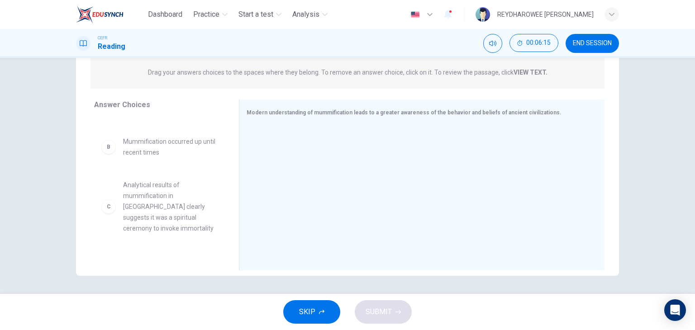
scroll to position [45, 0]
drag, startPoint x: 177, startPoint y: 208, endPoint x: 329, endPoint y: 169, distance: 156.6
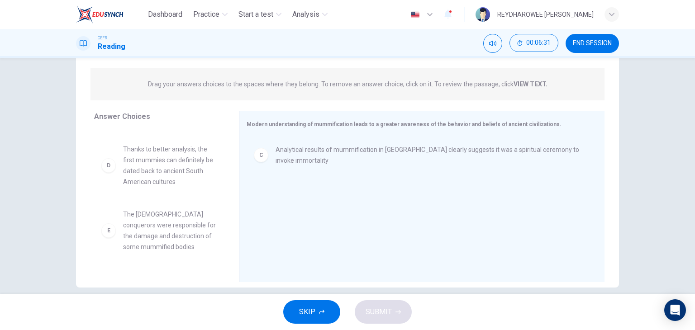
scroll to position [114, 0]
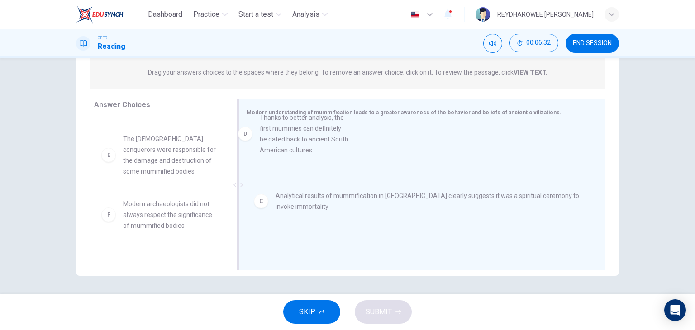
drag, startPoint x: 164, startPoint y: 159, endPoint x: 303, endPoint y: 140, distance: 140.2
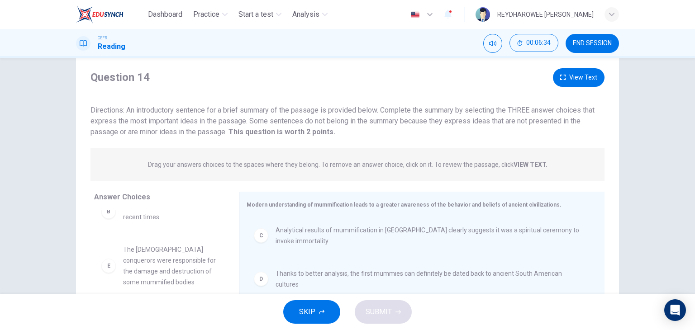
scroll to position [0, 0]
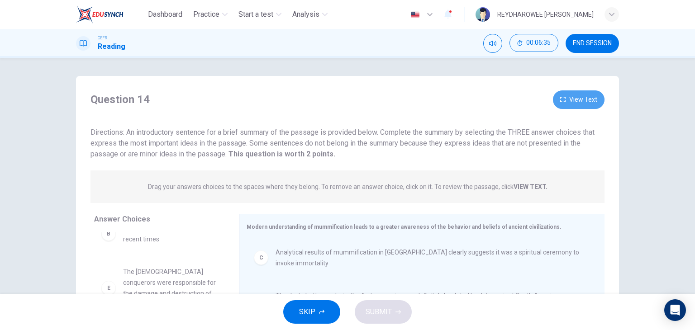
click at [555, 98] on button "View Text" at bounding box center [579, 99] width 52 height 19
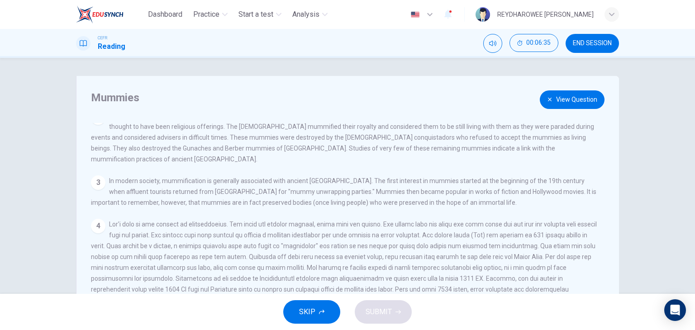
scroll to position [119, 0]
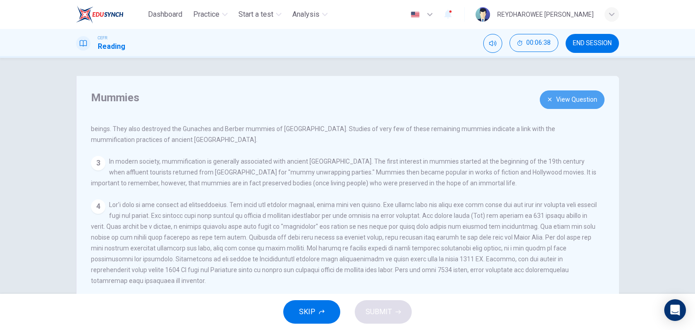
click at [570, 100] on button "View Question" at bounding box center [572, 99] width 65 height 19
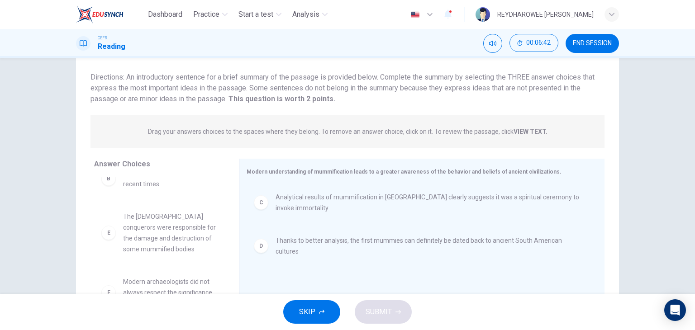
scroll to position [0, 0]
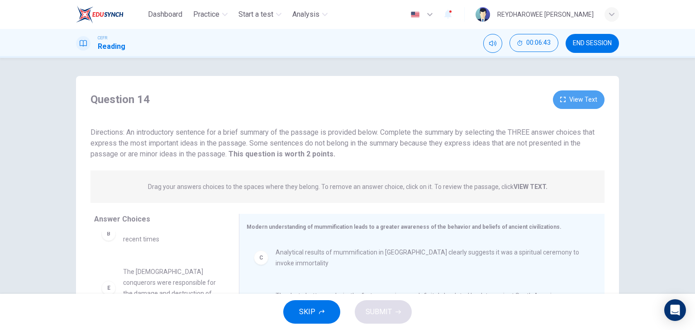
click at [564, 100] on button "View Text" at bounding box center [579, 99] width 52 height 19
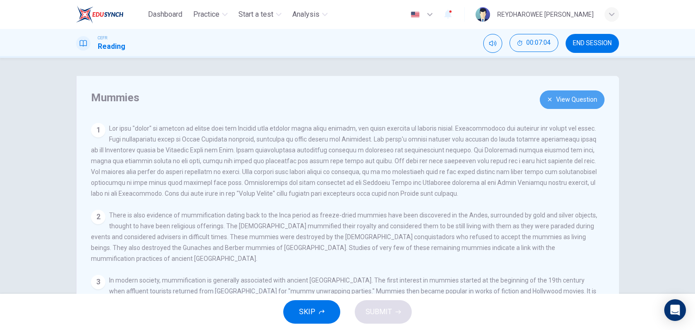
click at [573, 103] on button "View Question" at bounding box center [572, 99] width 65 height 19
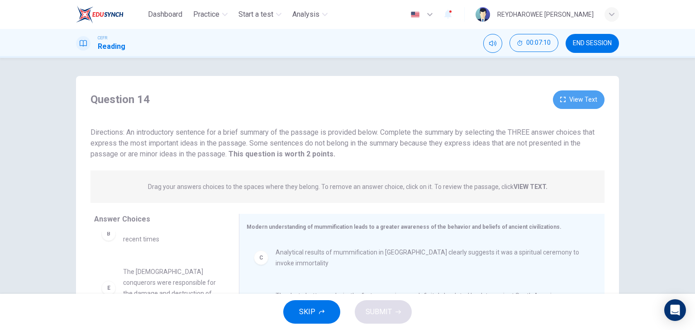
click at [561, 107] on button "View Text" at bounding box center [579, 99] width 52 height 19
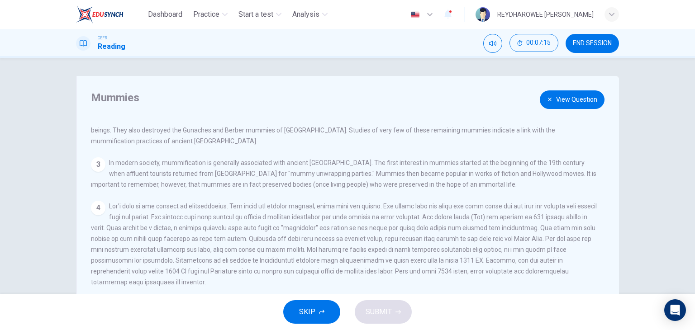
scroll to position [119, 0]
click at [550, 104] on button "View Question" at bounding box center [572, 99] width 65 height 19
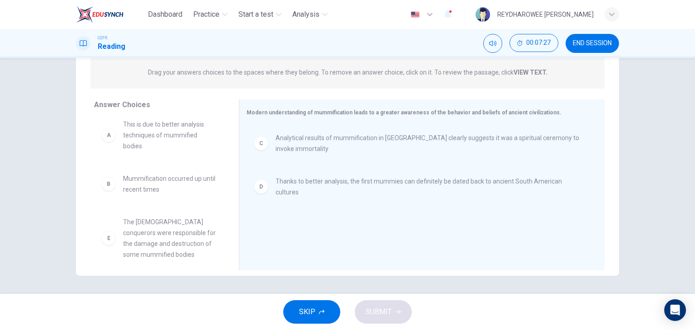
scroll to position [0, 0]
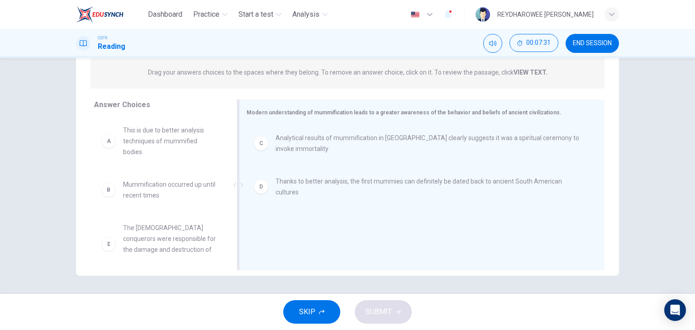
drag, startPoint x: 165, startPoint y: 140, endPoint x: 313, endPoint y: 141, distance: 148.8
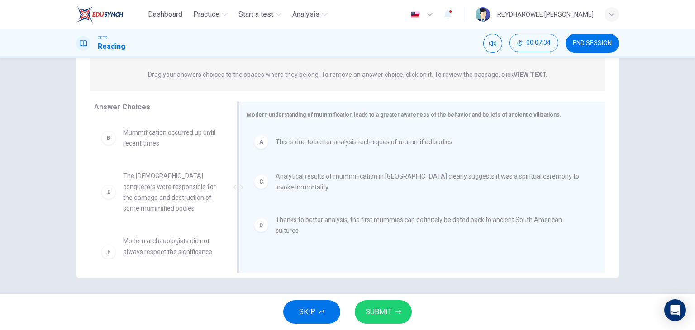
scroll to position [114, 0]
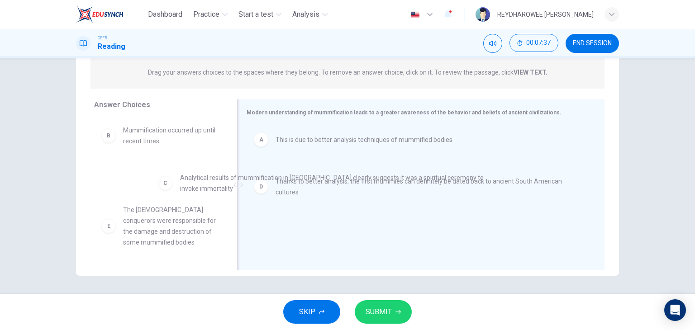
drag, startPoint x: 295, startPoint y: 173, endPoint x: 204, endPoint y: 183, distance: 91.9
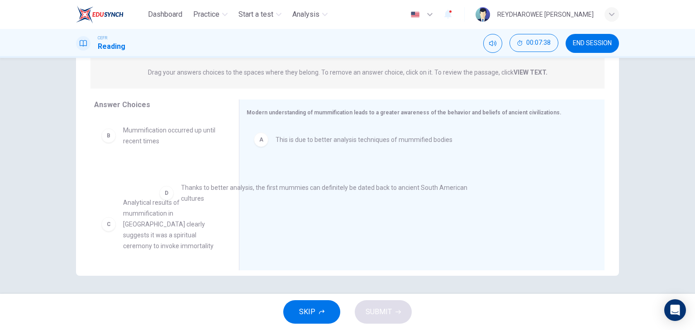
drag, startPoint x: 275, startPoint y: 185, endPoint x: 175, endPoint y: 196, distance: 100.5
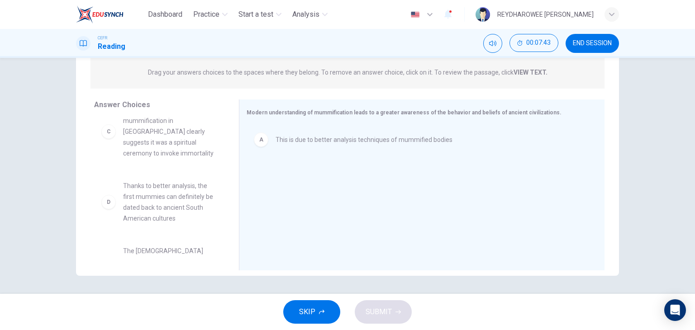
scroll to position [90, 0]
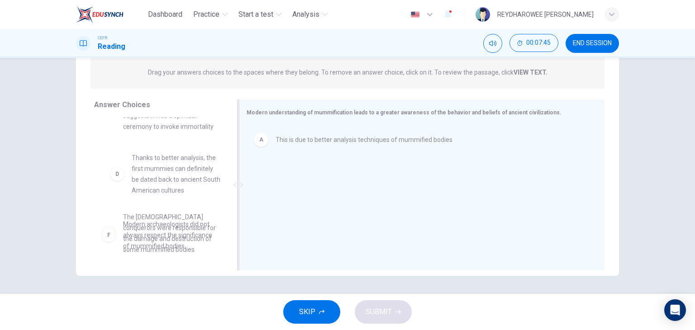
drag, startPoint x: 180, startPoint y: 187, endPoint x: 373, endPoint y: 184, distance: 192.2
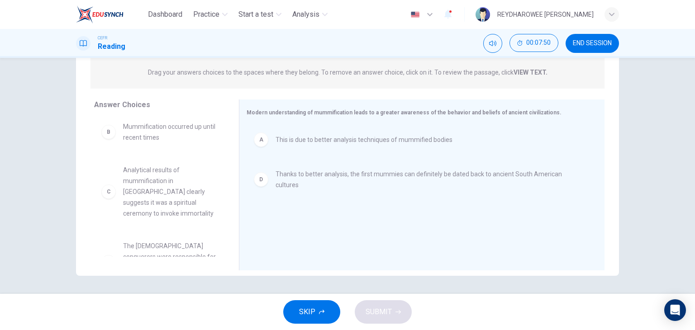
scroll to position [2, 0]
drag, startPoint x: 163, startPoint y: 188, endPoint x: 331, endPoint y: 187, distance: 168.2
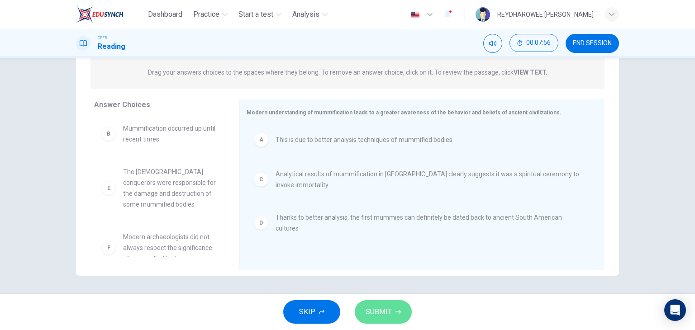
click at [393, 309] on button "SUBMIT" at bounding box center [383, 312] width 57 height 24
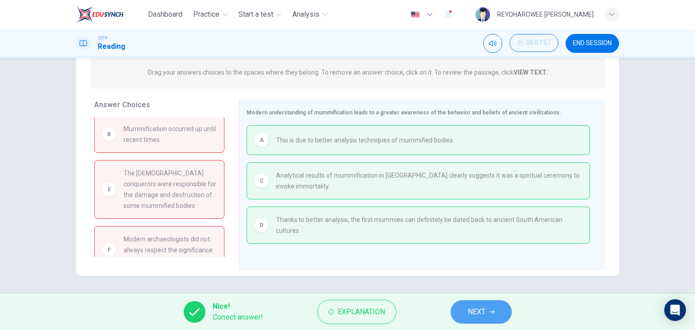
click at [482, 303] on button "NEXT" at bounding box center [480, 312] width 61 height 24
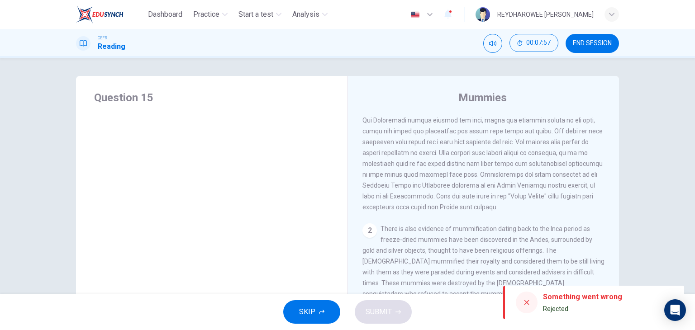
scroll to position [90, 0]
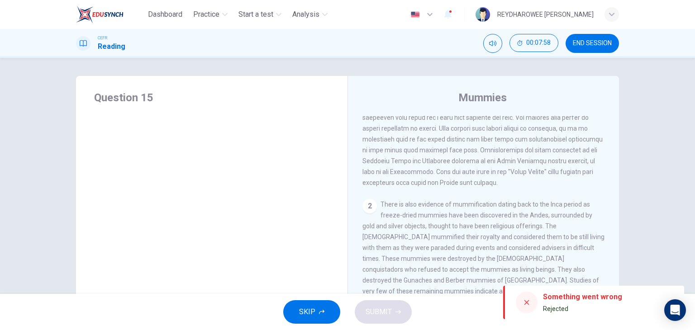
click at [109, 15] on img at bounding box center [99, 14] width 47 height 18
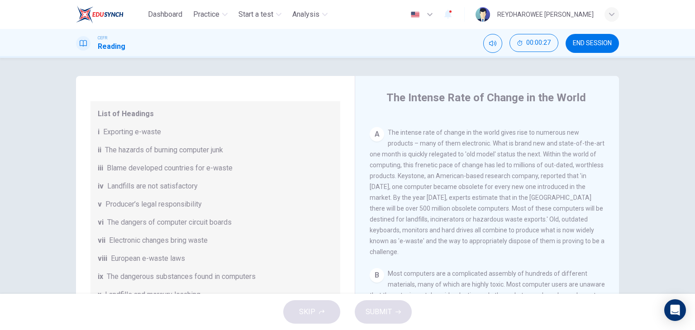
scroll to position [181, 0]
click at [564, 251] on div "CLICK TO ZOOM Click to Zoom A The intense rate of change in the world gives ris…" at bounding box center [492, 253] width 247 height 275
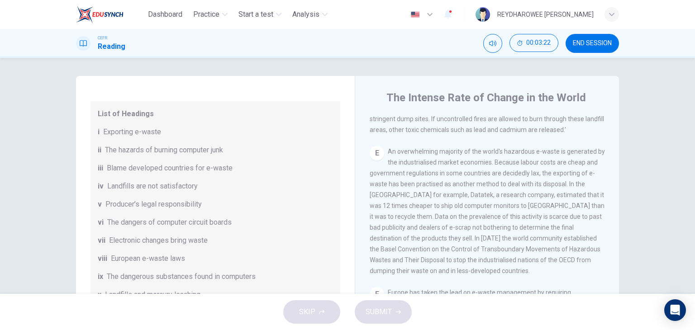
scroll to position [678, 0]
drag, startPoint x: 417, startPoint y: 161, endPoint x: 456, endPoint y: 162, distance: 39.4
click at [456, 161] on span "An overwhelming majority of the world's hazardous e-waste is generated by the i…" at bounding box center [486, 214] width 235 height 127
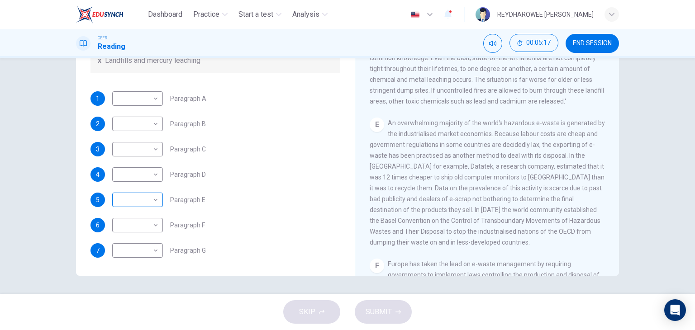
scroll to position [221, 0]
click at [142, 199] on body "Dashboard Practice Start a test Analysis English en ​ REYDHAROWEE JOHNNY CEFR R…" at bounding box center [347, 165] width 695 height 330
click at [137, 182] on li "i" at bounding box center [135, 185] width 51 height 14
type input "i"
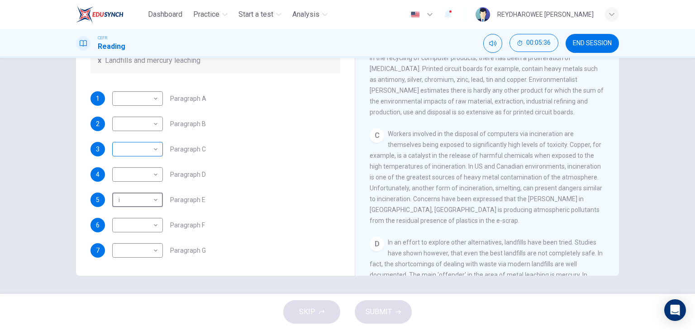
click at [151, 147] on body "Dashboard Practice Start a test Analysis English en ​ REYDHAROWEE JOHNNY CEFR R…" at bounding box center [347, 165] width 695 height 330
click at [136, 178] on li "ii" at bounding box center [135, 178] width 51 height 14
type input "ii"
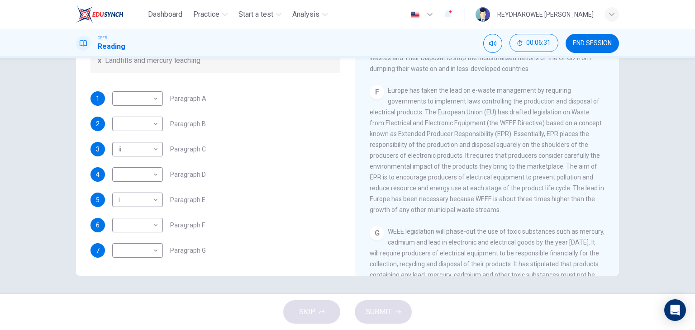
click at [260, 151] on div "3 ii ii ​ Paragraph C" at bounding box center [215, 149] width 250 height 14
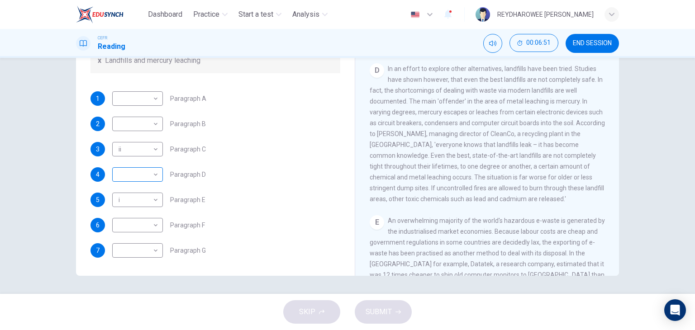
click at [126, 175] on body "Dashboard Practice Start a test Analysis English en ​ REYDHAROWEE JOHNNY CEFR R…" at bounding box center [347, 165] width 695 height 330
click at [137, 225] on li "iv" at bounding box center [135, 229] width 51 height 14
type input "iv"
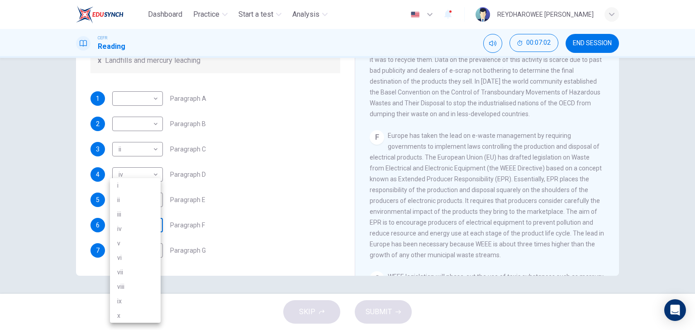
click at [147, 228] on body "Dashboard Practice Start a test Analysis English en ​ REYDHAROWEE JOHNNY CEFR R…" at bounding box center [347, 165] width 695 height 330
click at [144, 242] on li "v" at bounding box center [135, 243] width 51 height 14
type input "v"
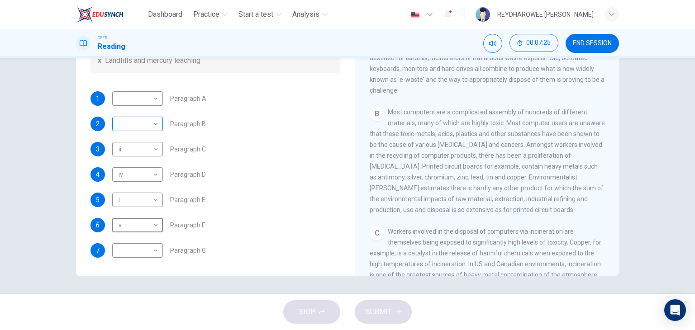
click at [144, 128] on body "Dashboard Practice Start a test Analysis English en ​ REYDHAROWEE JOHNNY CEFR R…" at bounding box center [347, 165] width 695 height 330
click at [137, 206] on li "vi" at bounding box center [135, 211] width 51 height 14
type input "vi"
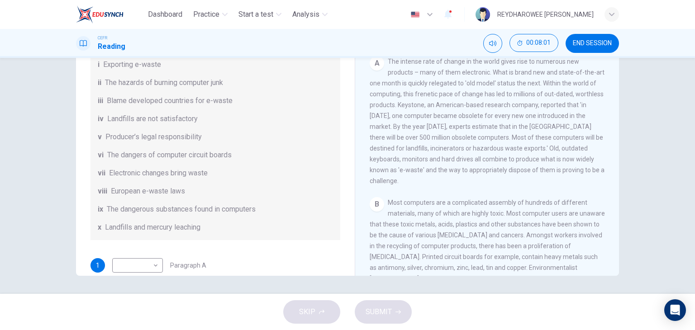
scroll to position [45, 0]
drag, startPoint x: 201, startPoint y: 237, endPoint x: 154, endPoint y: 237, distance: 47.0
click at [154, 231] on div "x Landfills and mercury leaching" at bounding box center [215, 225] width 235 height 11
drag, startPoint x: 168, startPoint y: 216, endPoint x: 137, endPoint y: 214, distance: 30.4
click at [137, 213] on span "The dangerous substances found in computers" at bounding box center [181, 207] width 149 height 11
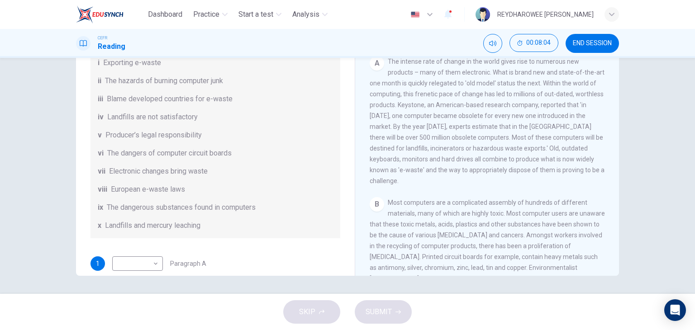
drag, startPoint x: 140, startPoint y: 198, endPoint x: 132, endPoint y: 189, distance: 11.5
click at [135, 195] on span "European e-waste laws" at bounding box center [148, 189] width 74 height 11
click at [158, 123] on span "Landfills are not satisfactory" at bounding box center [152, 117] width 90 height 11
click at [157, 104] on span "Blame developed countries for e-waste" at bounding box center [170, 99] width 126 height 11
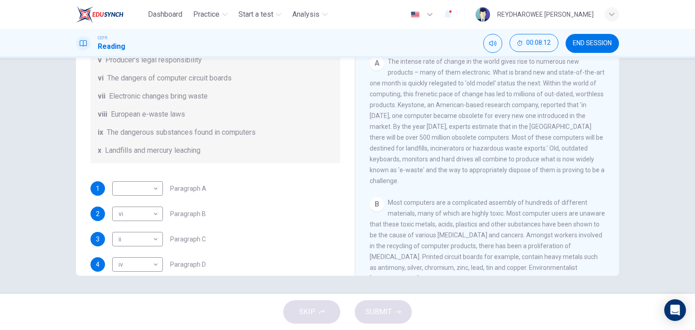
scroll to position [136, 0]
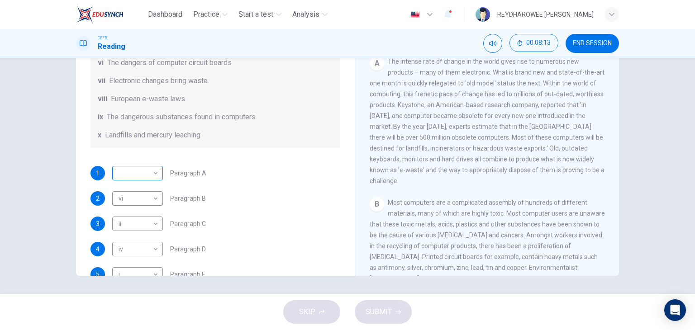
click at [154, 185] on body "Dashboard Practice Start a test Analysis English en ​ REYDHAROWEE JOHNNY CEFR R…" at bounding box center [347, 165] width 695 height 330
click at [133, 292] on li "viii" at bounding box center [135, 286] width 51 height 14
type input "viii"
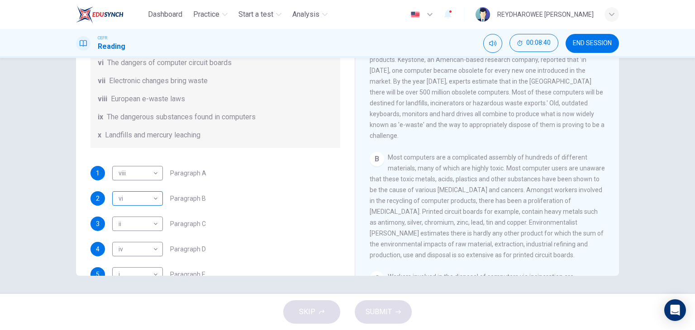
click at [146, 217] on body "Dashboard Practice Start a test Analysis English en ​ REYDHAROWEE JOHNNY CEFR R…" at bounding box center [347, 165] width 695 height 330
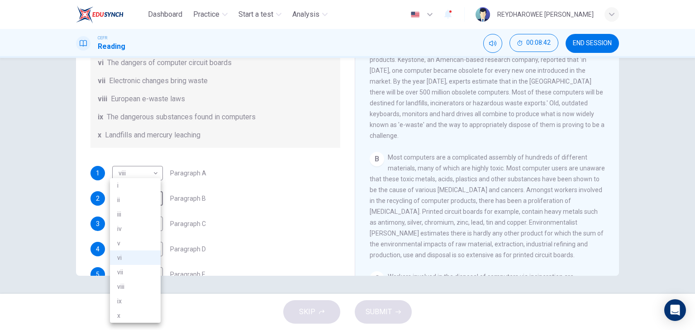
click at [139, 301] on li "ix" at bounding box center [135, 301] width 51 height 14
type input "ix"
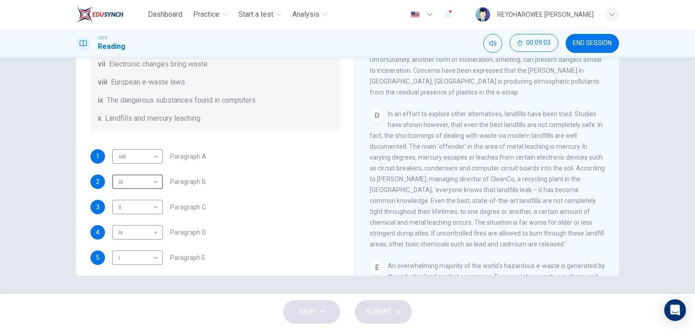
scroll to position [181, 0]
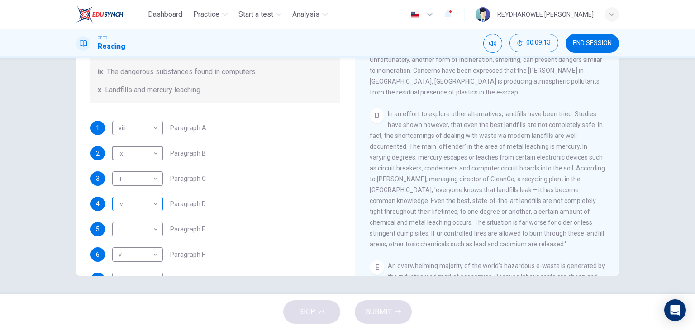
click at [149, 216] on body "Dashboard Practice Start a test Analysis English en ​ REYDHAROWEE JOHNNY CEFR R…" at bounding box center [347, 165] width 695 height 330
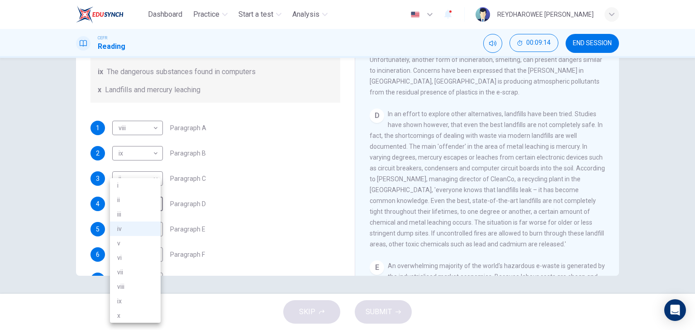
click at [140, 316] on li "x" at bounding box center [135, 315] width 51 height 14
type input "x"
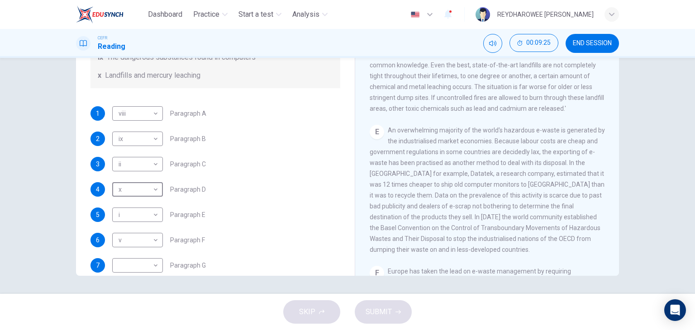
scroll to position [221, 0]
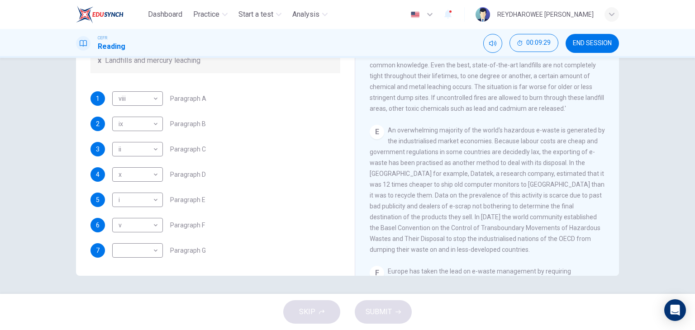
drag, startPoint x: 189, startPoint y: 203, endPoint x: 201, endPoint y: 203, distance: 12.2
click at [201, 203] on span "Paragraph E" at bounding box center [187, 200] width 35 height 6
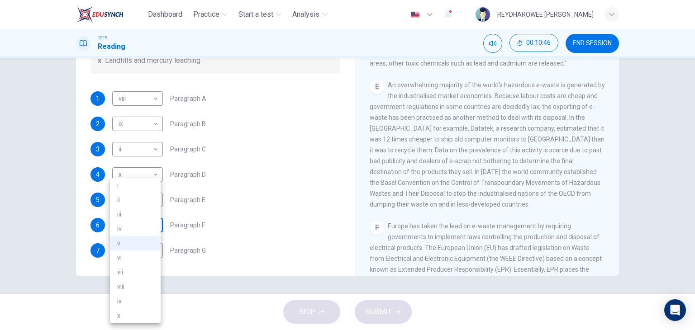
click at [146, 221] on body "Dashboard Practice Start a test Analysis English en ​ REYDHAROWEE JOHNNY CEFR R…" at bounding box center [347, 165] width 695 height 330
click at [147, 218] on li "iii" at bounding box center [135, 214] width 51 height 14
type input "iii"
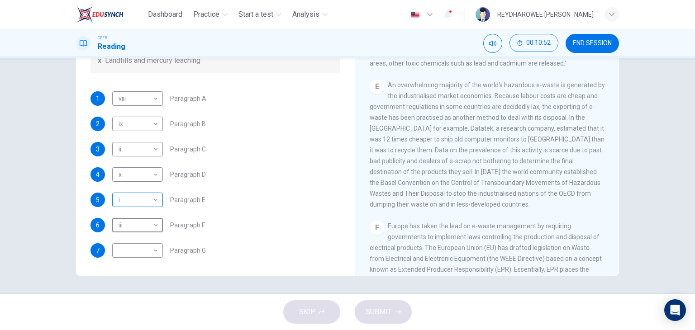
click at [121, 198] on body "Dashboard Practice Start a test Analysis English en ​ REYDHAROWEE JOHNNY CEFR R…" at bounding box center [347, 165] width 695 height 330
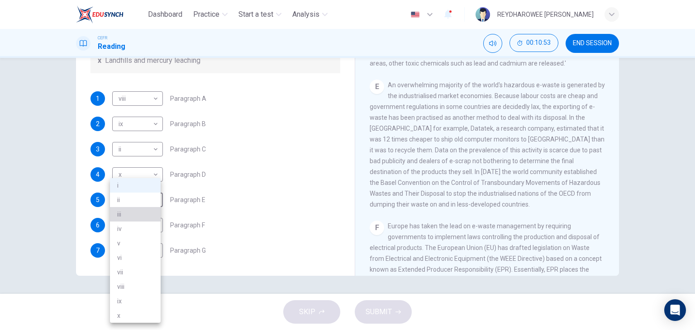
click at [147, 215] on li "iii" at bounding box center [135, 214] width 51 height 14
type input "iii"
click at [146, 221] on body "Dashboard Practice Start a test Analysis English en ​ REYDHAROWEE JOHNNY CEFR R…" at bounding box center [347, 165] width 695 height 330
click at [388, 210] on div at bounding box center [347, 165] width 695 height 330
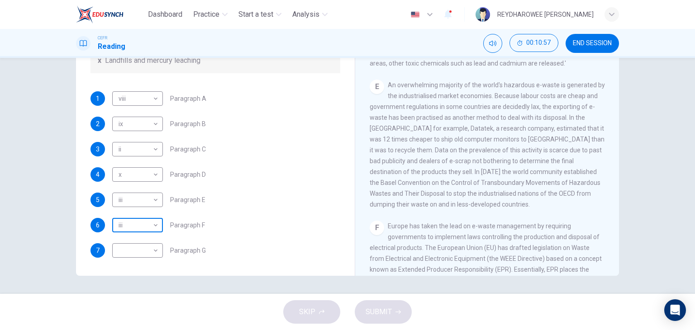
click at [150, 227] on body "Dashboard Practice Start a test Analysis English en ​ REYDHAROWEE JOHNNY CEFR R…" at bounding box center [347, 165] width 695 height 330
click at [254, 209] on div at bounding box center [347, 165] width 695 height 330
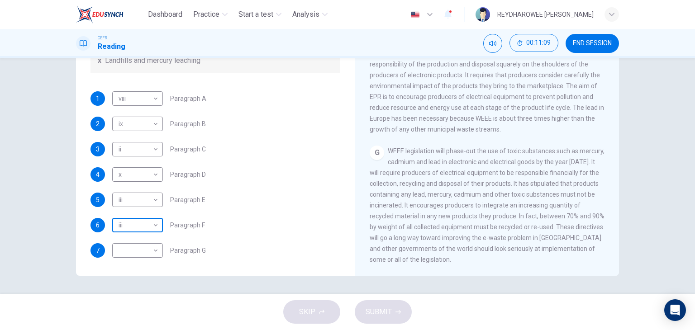
click at [145, 225] on body "Dashboard Practice Start a test Analysis English en ​ REYDHAROWEE JOHNNY CEFR R…" at bounding box center [347, 165] width 695 height 330
click at [139, 286] on li "viii" at bounding box center [135, 286] width 51 height 14
type input "viii"
click at [291, 214] on div "1 viii viii ​ Paragraph A 2 ix ix ​ Paragraph B 3 ii ii ​ Paragraph C 4 x x ​ P…" at bounding box center [215, 174] width 250 height 166
click at [145, 99] on body "Dashboard Practice Start a test Analysis English en ​ REYDHAROWEE JOHNNY CEFR R…" at bounding box center [347, 165] width 695 height 330
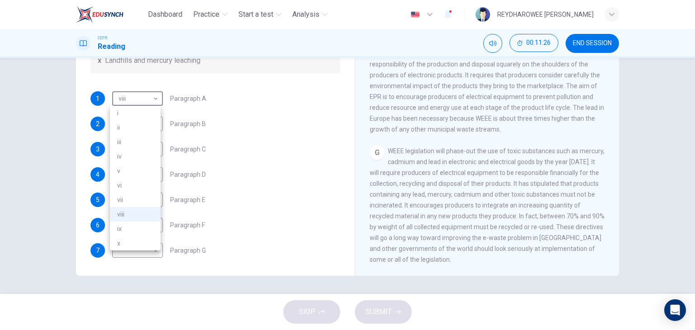
click at [139, 203] on li "vii" at bounding box center [135, 200] width 51 height 14
type input "vii"
click at [137, 248] on body "Dashboard Practice Start a test Analysis English en ​ REYDHAROWEE JOHNNY CEFR R…" at bounding box center [347, 165] width 695 height 330
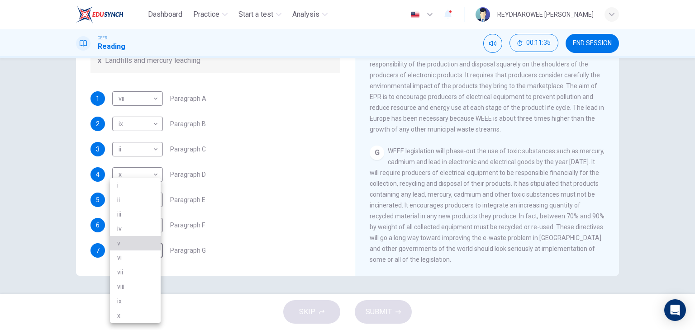
click at [124, 245] on li "v" at bounding box center [135, 243] width 51 height 14
type input "v"
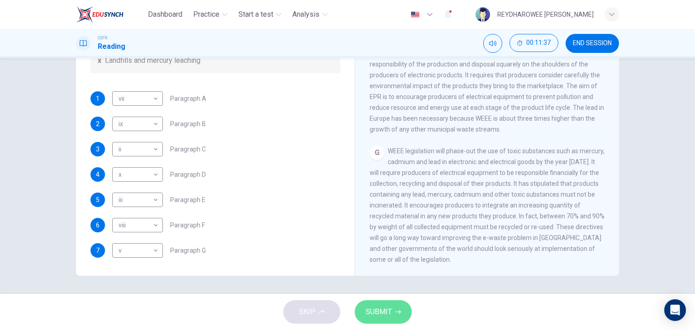
click at [389, 313] on span "SUBMIT" at bounding box center [378, 312] width 26 height 13
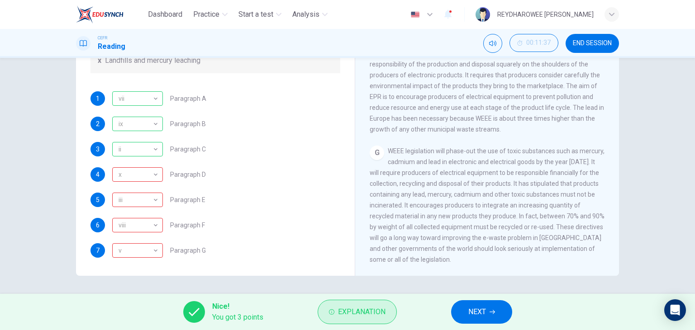
click at [369, 317] on span "Explanation" at bounding box center [361, 312] width 47 height 13
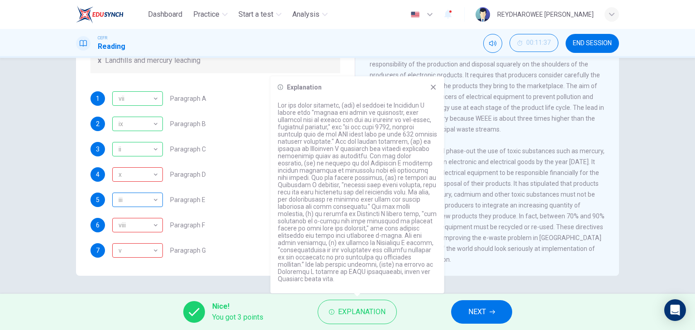
click at [160, 193] on div "iii iii ​ Paragraph E" at bounding box center [158, 200] width 93 height 14
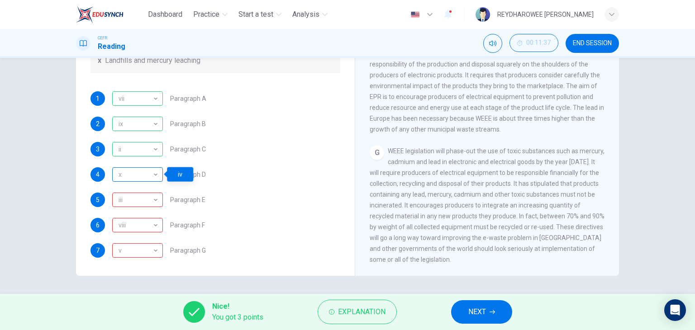
click at [140, 178] on div "x" at bounding box center [135, 175] width 47 height 26
click at [144, 176] on div "x" at bounding box center [135, 175] width 47 height 26
click at [148, 178] on div "x" at bounding box center [135, 175] width 47 height 26
click at [147, 180] on div "x" at bounding box center [135, 175] width 47 height 26
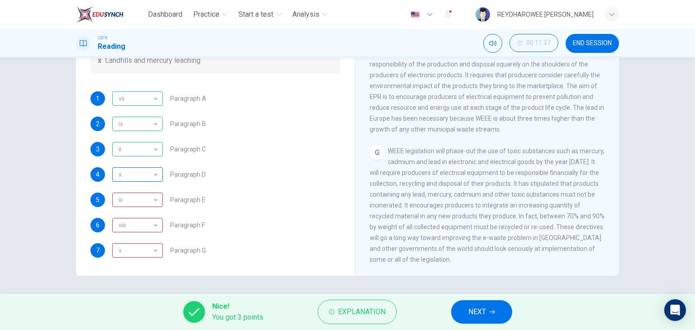
click at [147, 180] on div "x" at bounding box center [135, 175] width 47 height 26
click at [296, 176] on div "4 x x ​ Paragraph D" at bounding box center [215, 174] width 250 height 14
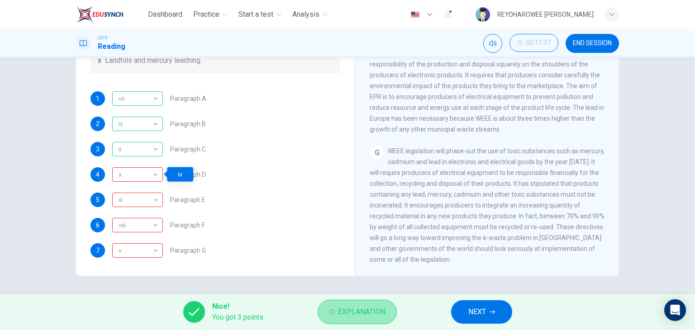
click at [356, 303] on button "Explanation" at bounding box center [356, 312] width 79 height 24
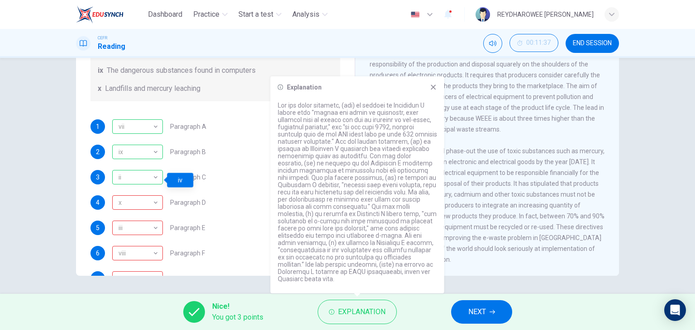
scroll to position [175, 0]
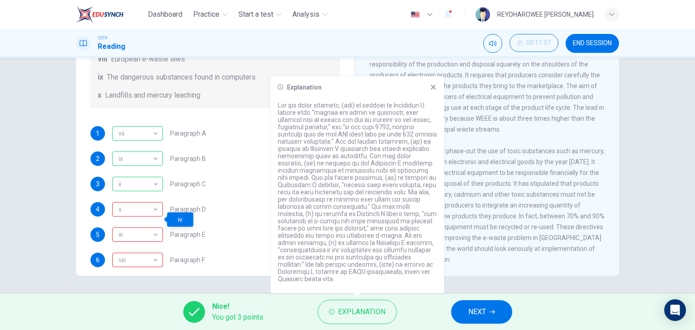
click at [438, 92] on div "Explanation" at bounding box center [357, 184] width 174 height 217
click at [496, 292] on div "Questions 1 - 7 The Reading Passage has 7 paragraphs, A-G . Choose the correct …" at bounding box center [347, 176] width 695 height 236
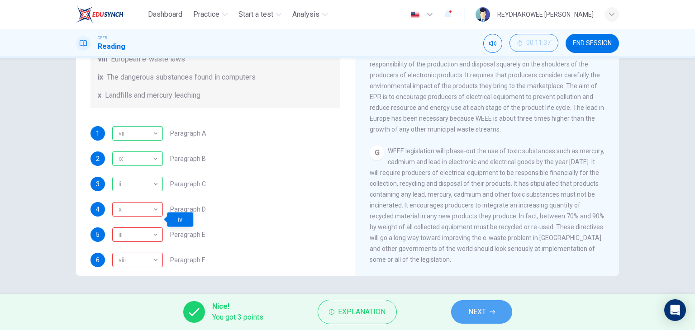
click at [497, 305] on button "NEXT" at bounding box center [481, 312] width 61 height 24
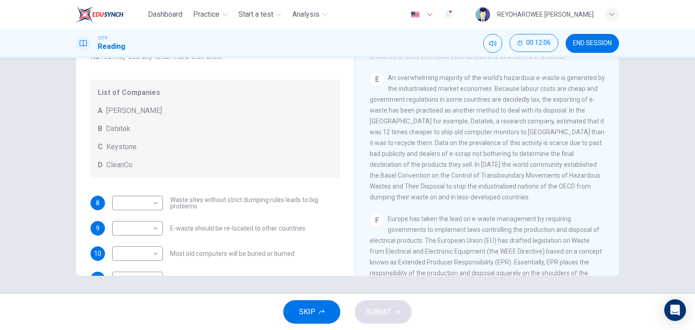
scroll to position [45, 0]
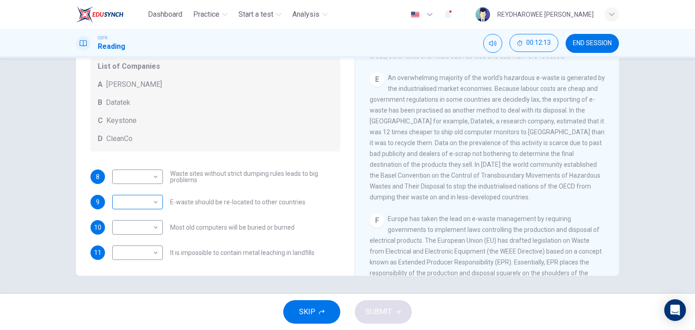
click at [143, 201] on body "Dashboard Practice Start a test Analysis English en ​ REYDHAROWEE JOHNNY CEFR R…" at bounding box center [347, 165] width 695 height 330
click at [136, 233] on li "B" at bounding box center [135, 230] width 51 height 14
type input "B"
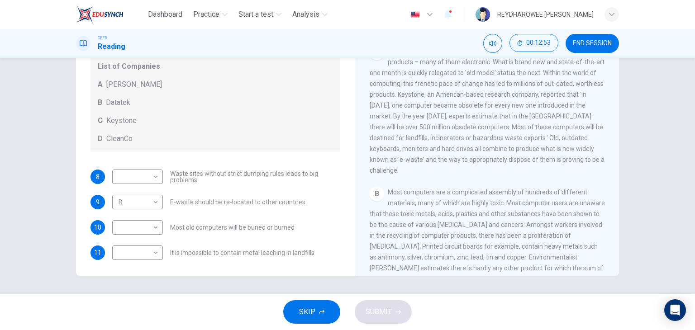
scroll to position [143, 0]
click at [149, 228] on body "Dashboard Practice Start a test Analysis English en ​ REYDHAROWEE JOHNNY CEFR R…" at bounding box center [347, 165] width 695 height 330
click at [145, 268] on li "C" at bounding box center [135, 270] width 51 height 14
type input "C"
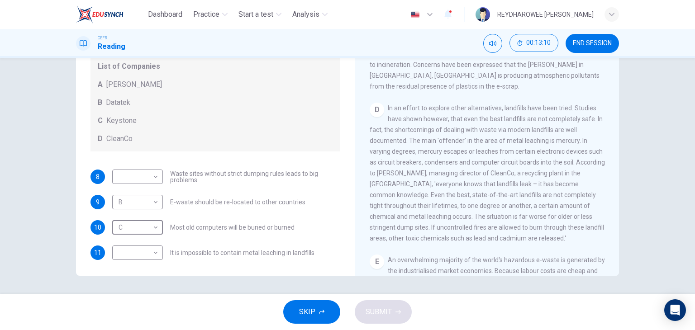
scroll to position [459, 0]
click at [148, 251] on body "Dashboard Practice Start a test Analysis English en ​ REYDHAROWEE JOHNNY CEFR R…" at bounding box center [347, 165] width 695 height 330
click at [138, 308] on li "D" at bounding box center [135, 310] width 51 height 14
type input "D"
click at [141, 174] on body "Dashboard Practice Start a test Analysis English en ​ REYDHAROWEE JOHNNY CEFR R…" at bounding box center [347, 165] width 695 height 330
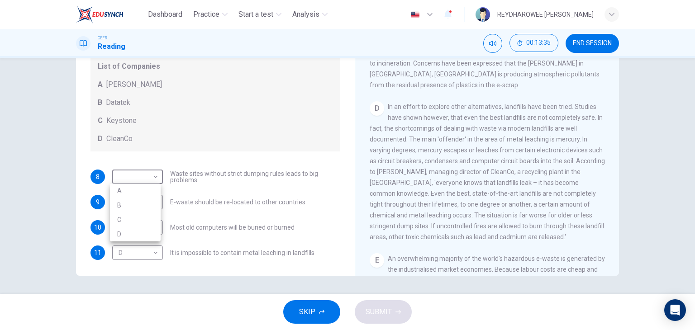
click at [140, 236] on li "D" at bounding box center [135, 234] width 51 height 14
type input "D"
click at [404, 303] on button "SUBMIT" at bounding box center [383, 312] width 57 height 24
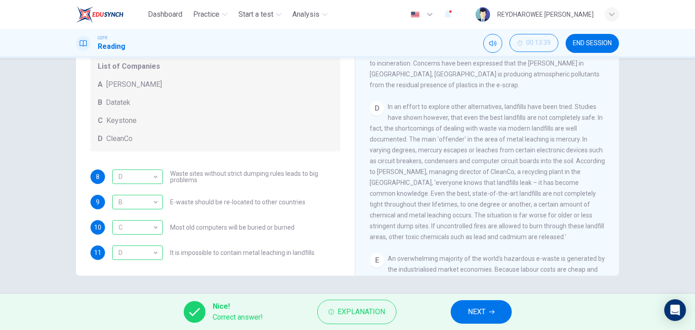
click at [482, 312] on span "NEXT" at bounding box center [477, 312] width 18 height 13
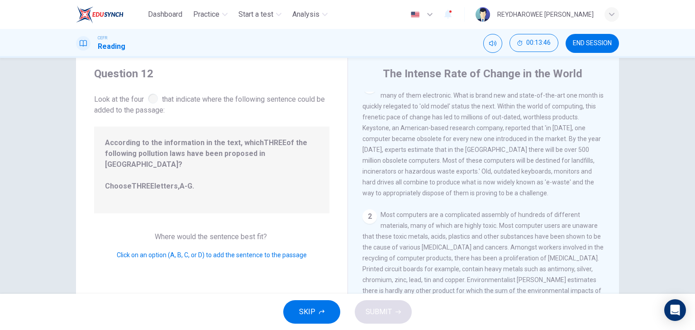
scroll to position [0, 0]
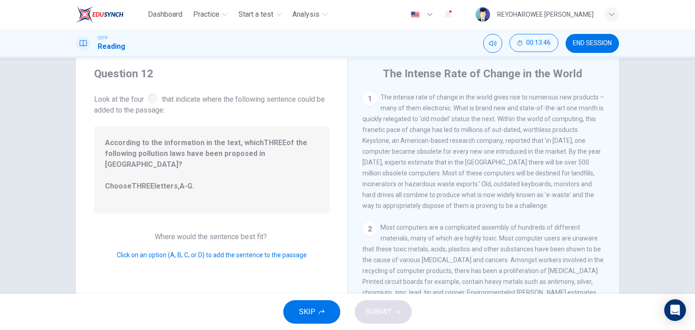
click at [170, 165] on span "According to the information in the text, which THREE of the following pollutio…" at bounding box center [211, 169] width 213 height 65
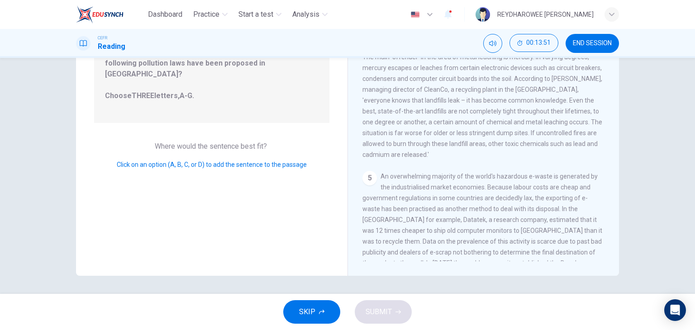
scroll to position [340, 0]
click at [317, 308] on button "SKIP" at bounding box center [311, 312] width 57 height 24
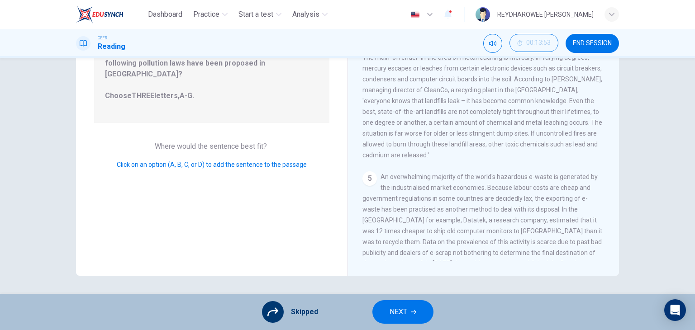
click at [412, 311] on icon "button" at bounding box center [413, 311] width 5 height 5
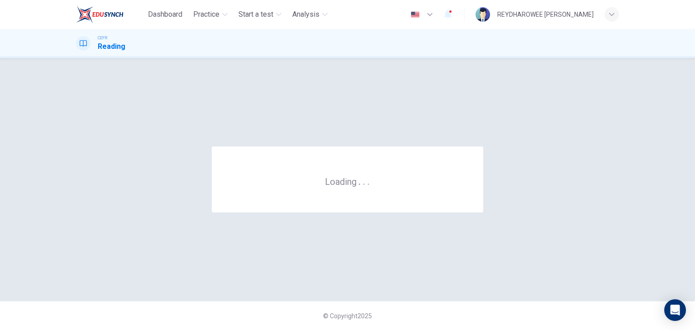
scroll to position [0, 0]
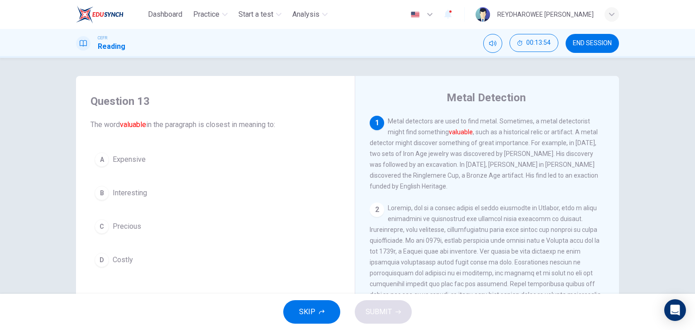
click at [596, 49] on button "END SESSION" at bounding box center [591, 43] width 53 height 19
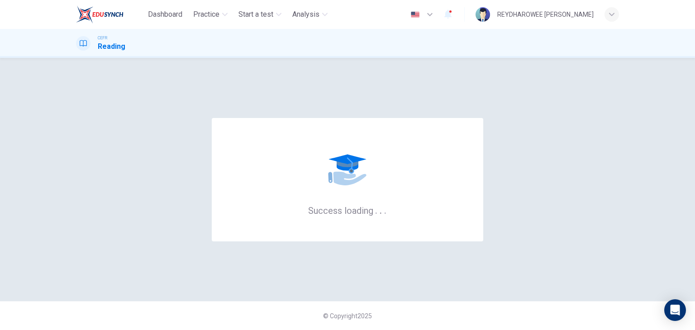
click at [112, 19] on img at bounding box center [99, 14] width 47 height 18
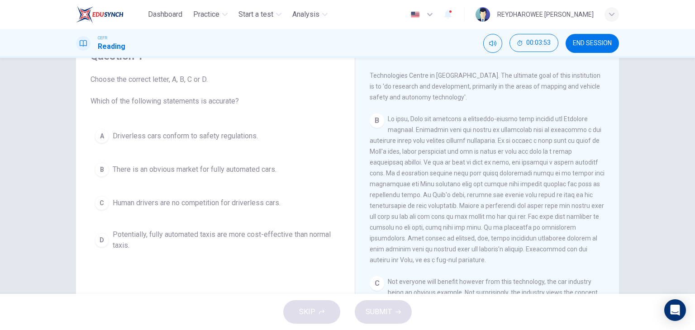
scroll to position [226, 0]
drag, startPoint x: 428, startPoint y: 164, endPoint x: 452, endPoint y: 161, distance: 24.1
click at [452, 161] on span at bounding box center [486, 187] width 235 height 148
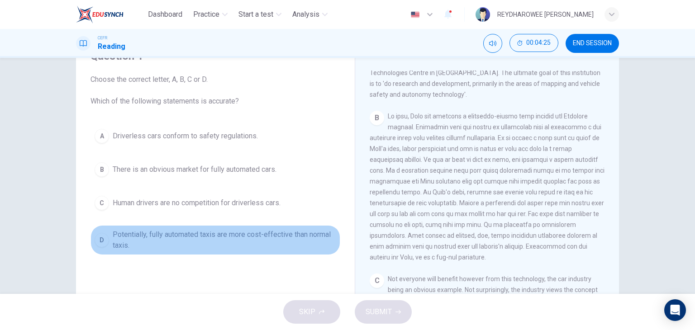
click at [221, 235] on span "Potentially, fully automated taxis are more cost-effective than normal taxis." at bounding box center [224, 240] width 223 height 22
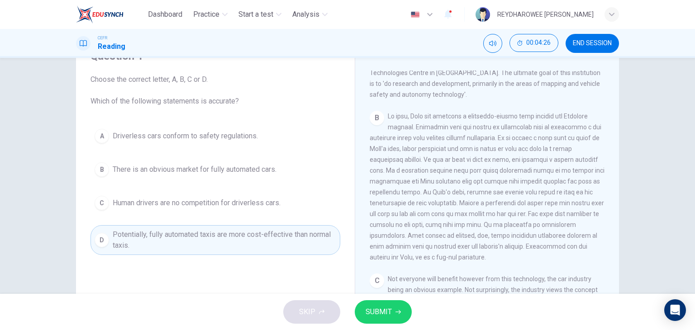
click at [225, 153] on div "A Driverless cars conform to safety regulations. B There is an obvious market f…" at bounding box center [215, 190] width 250 height 130
click at [381, 319] on button "SUBMIT" at bounding box center [383, 312] width 57 height 24
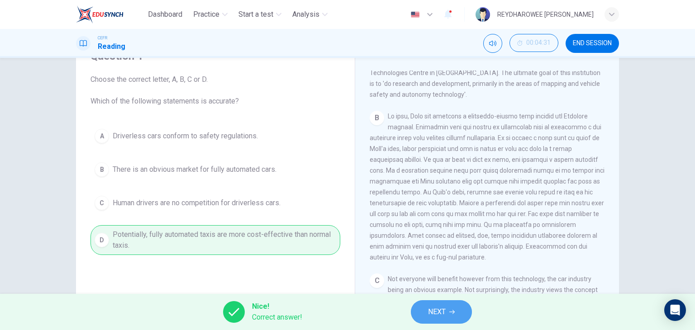
click at [445, 311] on span "NEXT" at bounding box center [437, 312] width 18 height 13
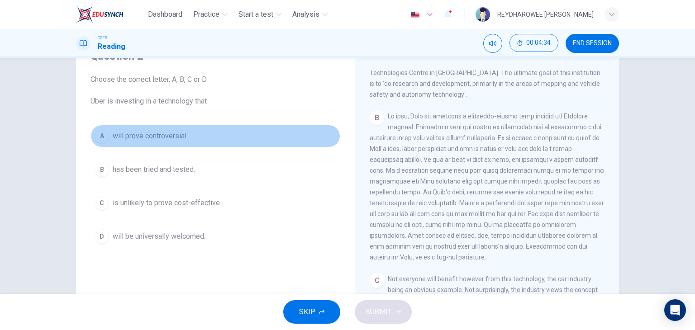
click at [196, 134] on button "A will prove controversial." at bounding box center [215, 136] width 250 height 23
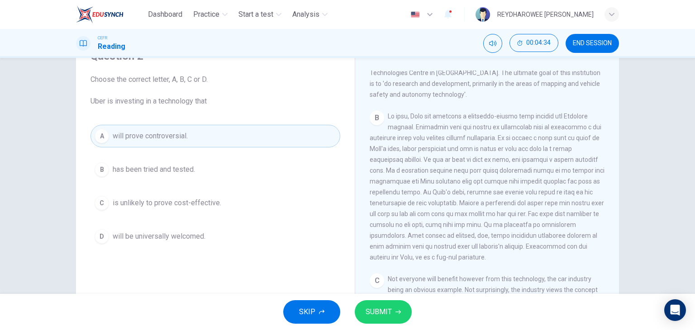
click at [193, 162] on button "B has been tried and tested." at bounding box center [215, 169] width 250 height 23
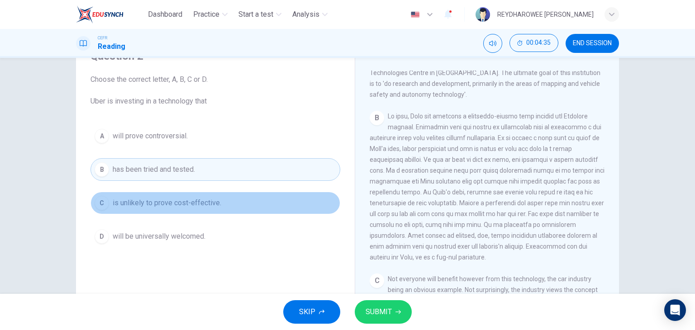
click at [202, 195] on button "C is unlikely to prove cost-effective." at bounding box center [215, 203] width 250 height 23
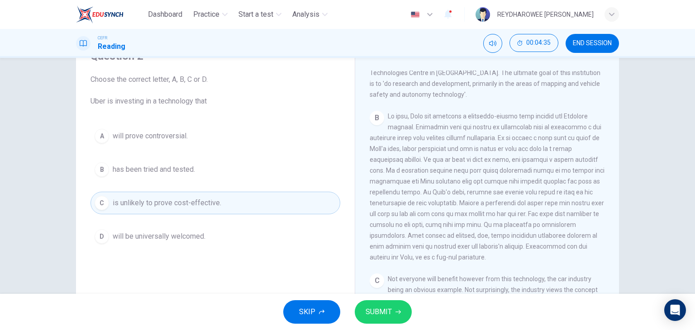
click at [237, 237] on button "D will be universally welcomed." at bounding box center [215, 236] width 250 height 23
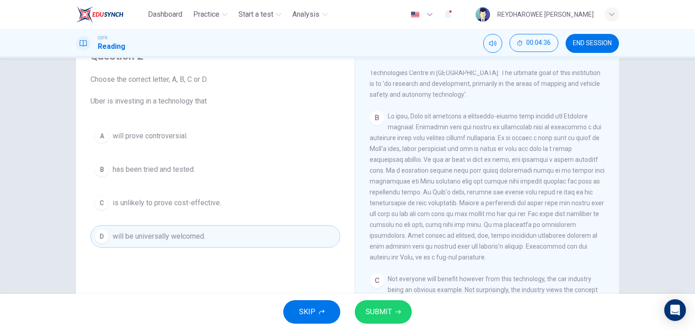
click at [238, 206] on button "C is unlikely to prove cost-effective." at bounding box center [215, 203] width 250 height 23
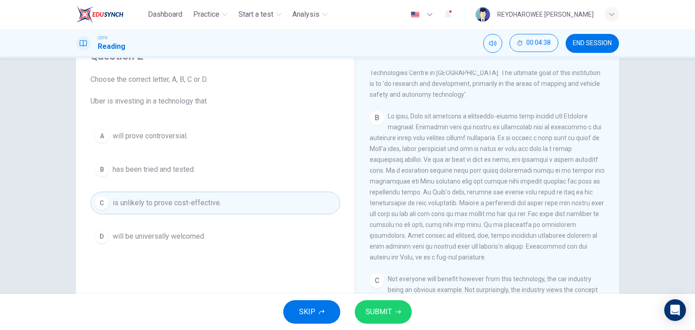
click at [238, 169] on button "B has been tried and tested." at bounding box center [215, 169] width 250 height 23
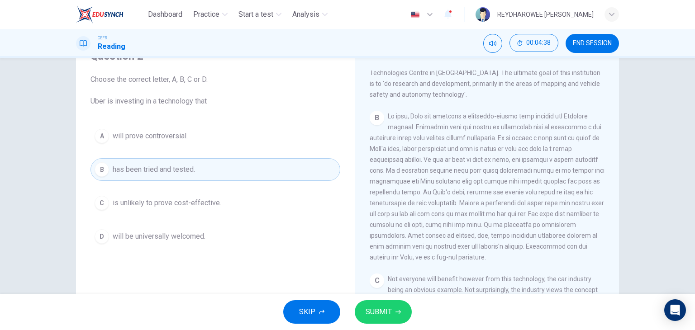
click at [247, 140] on button "A will prove controversial." at bounding box center [215, 136] width 250 height 23
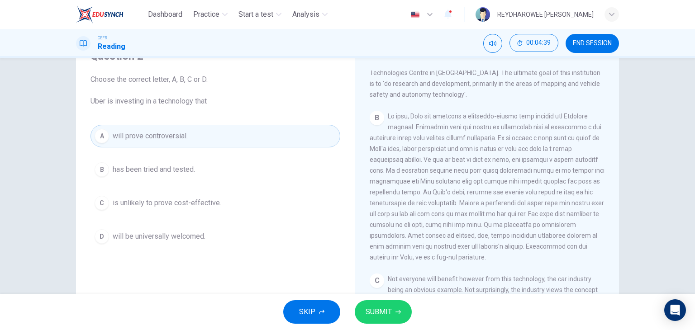
click at [373, 321] on button "SUBMIT" at bounding box center [383, 312] width 57 height 24
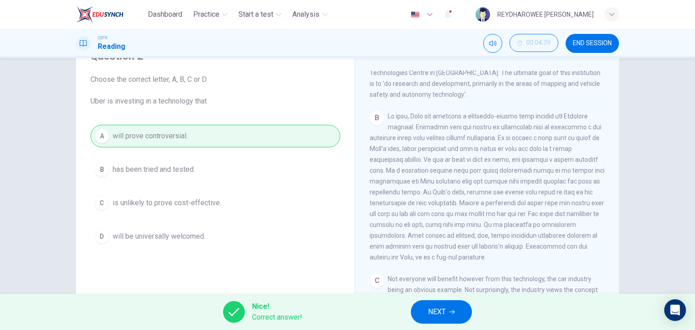
click at [472, 322] on div "Nice! Correct answer! NEXT" at bounding box center [347, 312] width 695 height 36
click at [455, 314] on button "NEXT" at bounding box center [441, 312] width 61 height 24
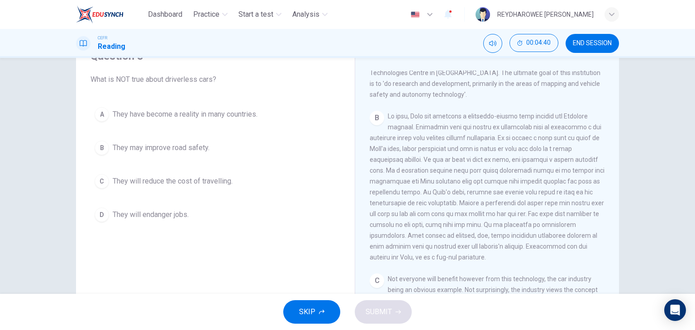
click at [224, 120] on button "A They have become a reality in many countries." at bounding box center [215, 114] width 250 height 23
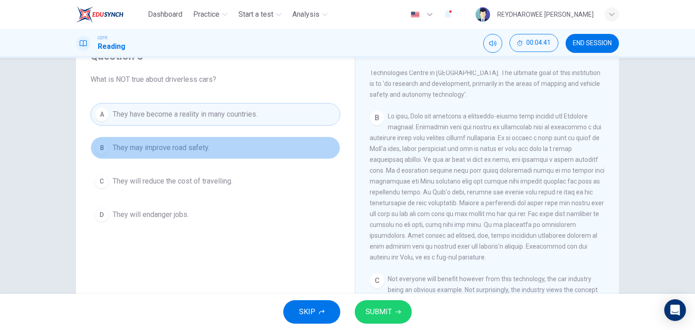
click at [232, 151] on button "B They may improve road safety." at bounding box center [215, 148] width 250 height 23
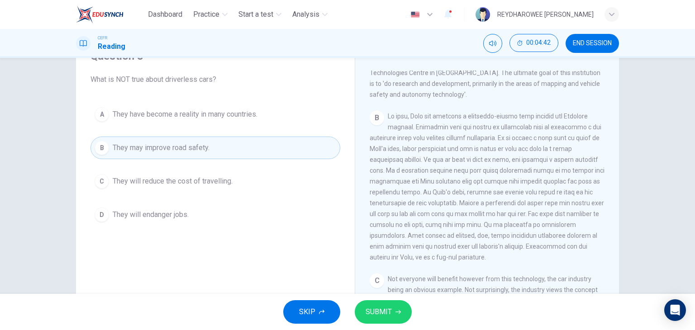
click at [239, 187] on button "C They will reduce the cost of travelling." at bounding box center [215, 181] width 250 height 23
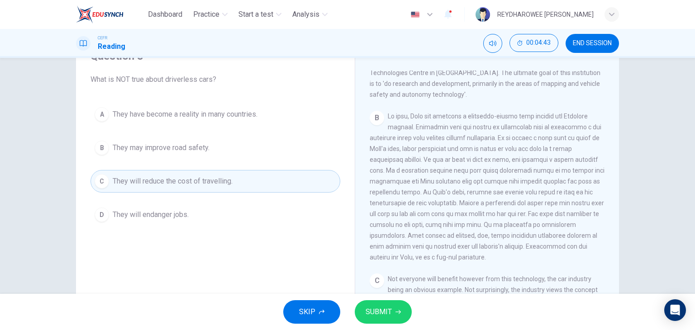
click at [233, 216] on button "D They will endanger jobs." at bounding box center [215, 215] width 250 height 23
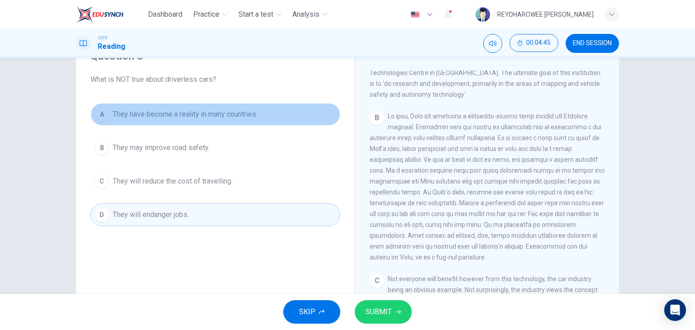
click at [265, 118] on button "A They have become a reality in many countries." at bounding box center [215, 114] width 250 height 23
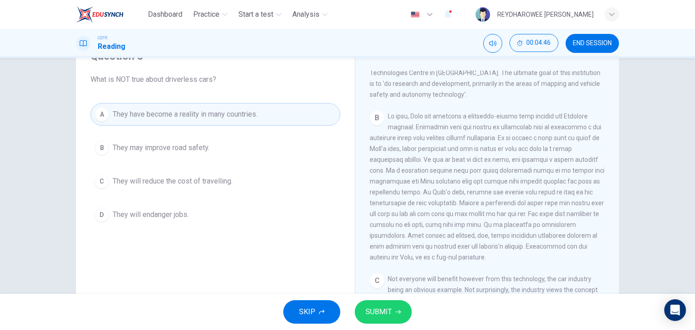
click at [259, 169] on div "A They have become a reality in many countries. B They may improve road safety.…" at bounding box center [215, 164] width 250 height 123
click at [263, 150] on button "B They may improve road safety." at bounding box center [215, 148] width 250 height 23
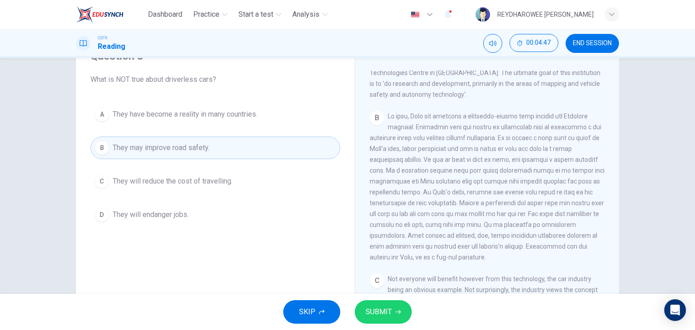
click at [260, 176] on button "C They will reduce the cost of travelling." at bounding box center [215, 181] width 250 height 23
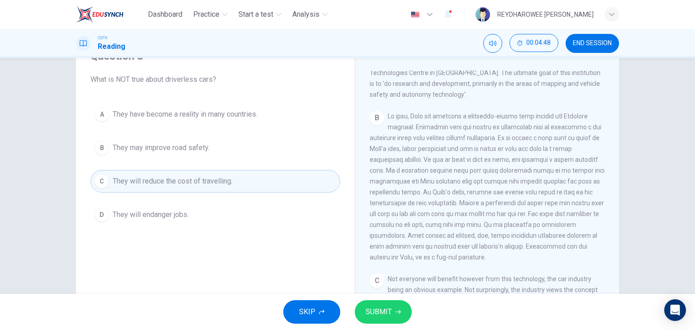
click at [250, 201] on div "A They have become a reality in many countries. B They may improve road safety.…" at bounding box center [215, 164] width 250 height 123
click at [275, 114] on button "A They have become a reality in many countries." at bounding box center [215, 114] width 250 height 23
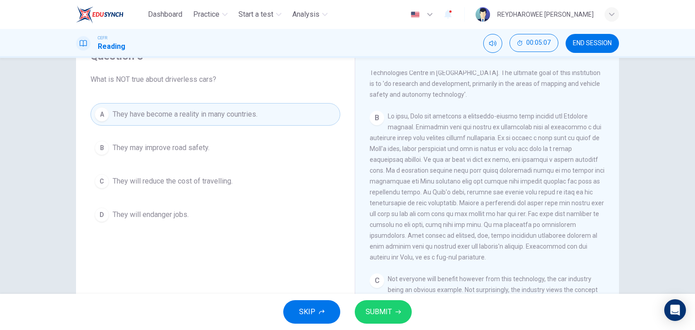
click at [393, 313] on button "SUBMIT" at bounding box center [383, 312] width 57 height 24
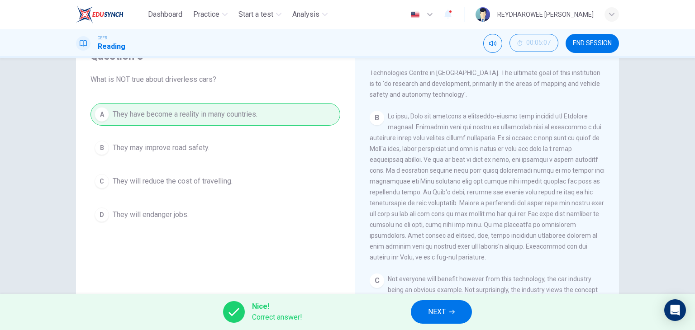
click at [445, 307] on button "NEXT" at bounding box center [441, 312] width 61 height 24
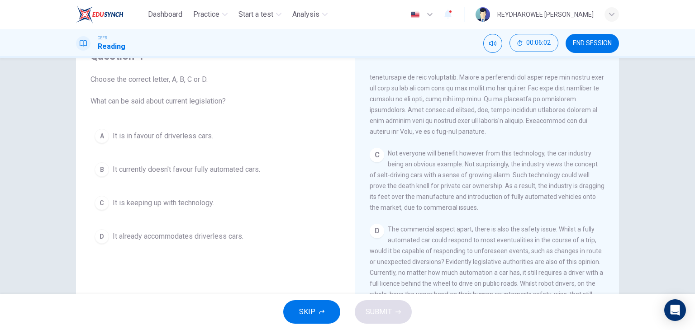
scroll to position [362, 0]
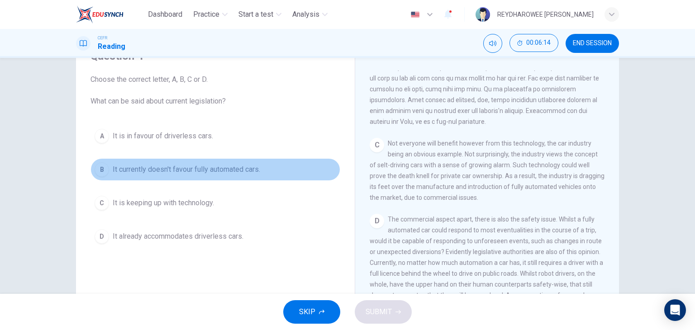
click at [243, 165] on span "It currently doesn't favour fully automated cars." at bounding box center [186, 169] width 147 height 11
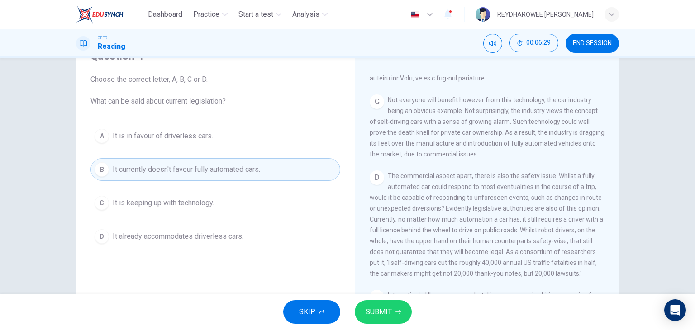
scroll to position [407, 0]
click at [238, 141] on button "A It is in favour of driverless cars." at bounding box center [215, 136] width 250 height 23
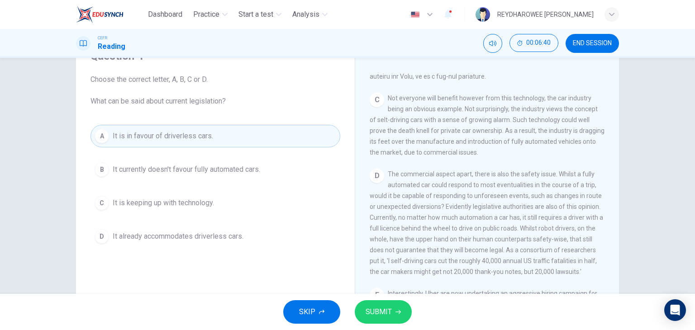
click at [237, 174] on span "It currently doesn't favour fully automated cars." at bounding box center [186, 169] width 147 height 11
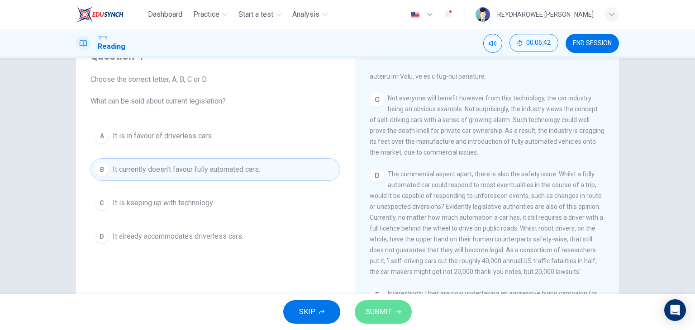
click at [378, 311] on span "SUBMIT" at bounding box center [378, 312] width 26 height 13
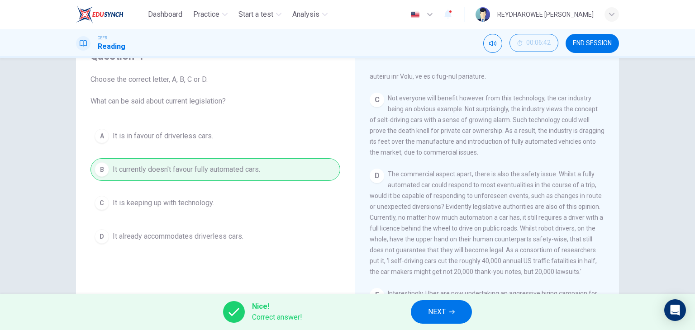
click at [434, 310] on span "NEXT" at bounding box center [437, 312] width 18 height 13
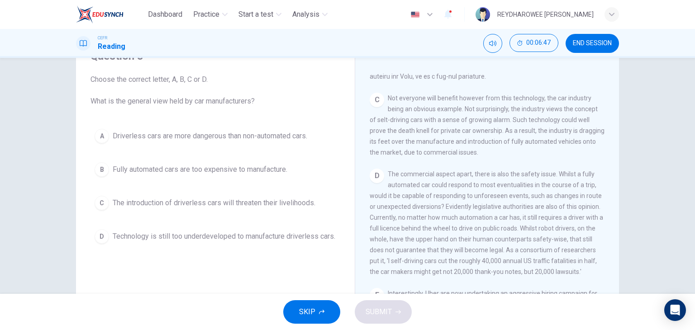
click at [237, 203] on span "The introduction of driverless cars will threaten their livelihoods." at bounding box center [214, 203] width 203 height 11
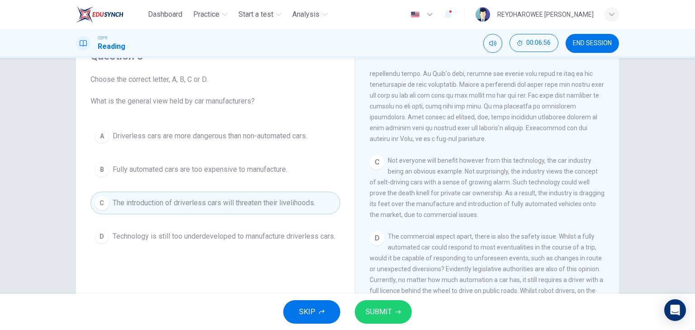
scroll to position [317, 0]
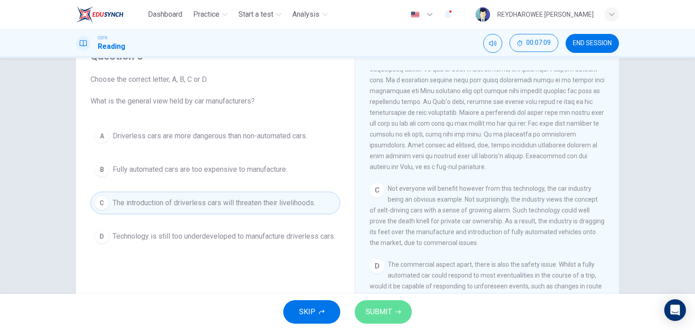
click at [392, 309] on button "SUBMIT" at bounding box center [383, 312] width 57 height 24
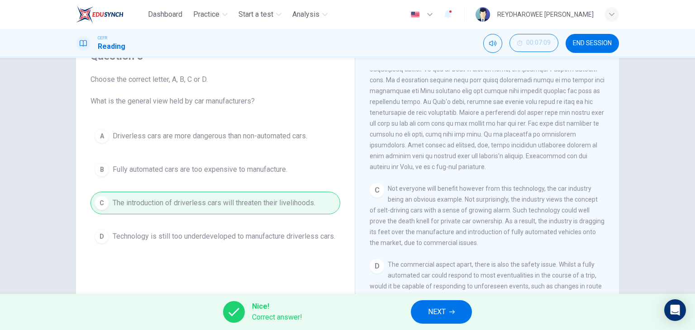
click at [446, 307] on button "NEXT" at bounding box center [441, 312] width 61 height 24
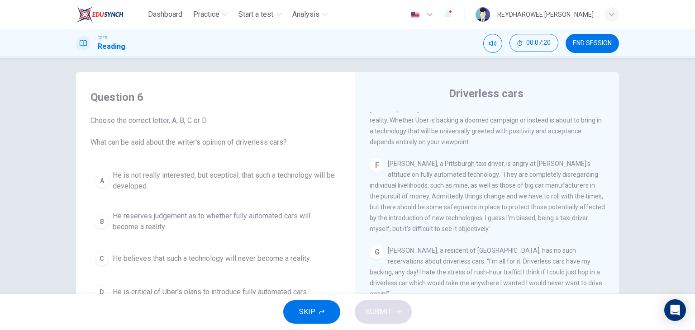
scroll to position [0, 0]
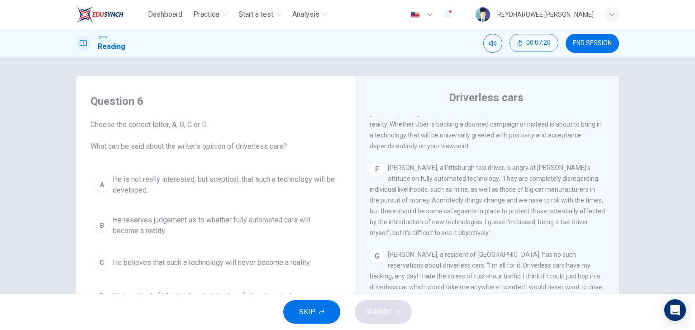
click at [216, 176] on span "He is not really interested, but sceptical, that such a technology will be deve…" at bounding box center [224, 185] width 223 height 22
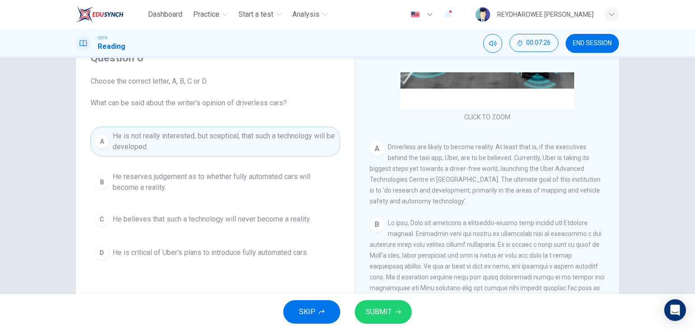
scroll to position [45, 0]
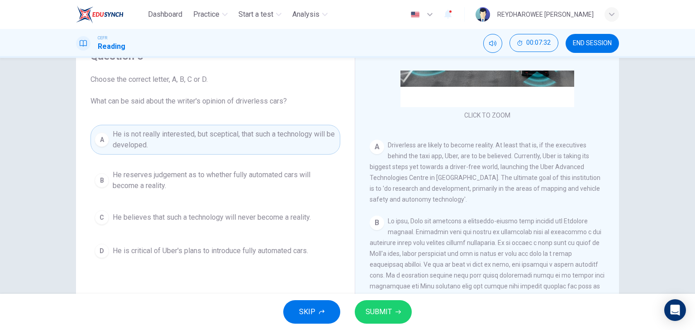
click at [401, 303] on button "SUBMIT" at bounding box center [383, 312] width 57 height 24
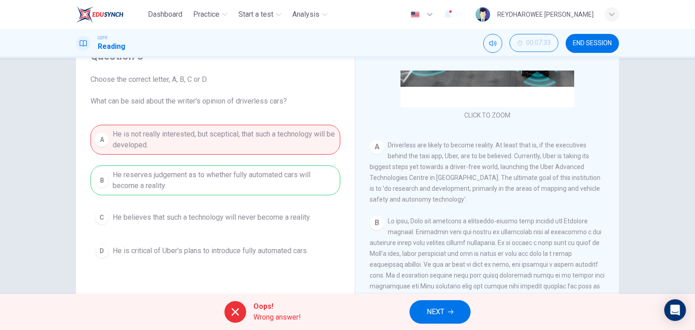
click at [449, 311] on icon "button" at bounding box center [450, 311] width 5 height 5
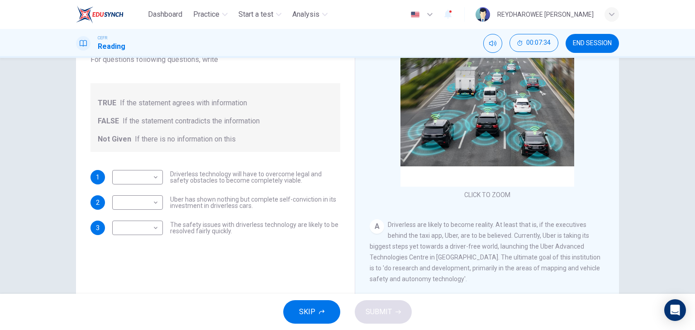
scroll to position [90, 0]
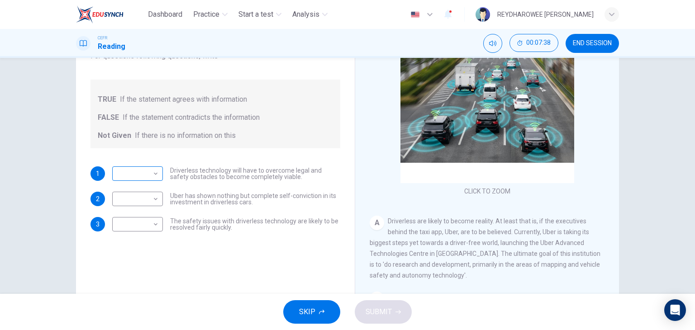
click at [147, 173] on body "Dashboard Practice Start a test Analysis English en ​ REYDHAROWEE [PERSON_NAME]…" at bounding box center [347, 165] width 695 height 330
click at [143, 191] on li "TRUE" at bounding box center [135, 188] width 51 height 14
type input "TRUE"
click at [151, 225] on body "Dashboard Practice Start a test Analysis English en ​ REYDHAROWEE [PERSON_NAME]…" at bounding box center [347, 165] width 695 height 330
click at [146, 269] on li "Not Given" at bounding box center [135, 267] width 51 height 14
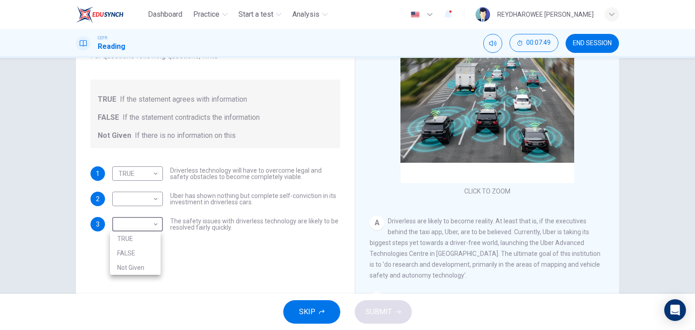
type input "Not Given"
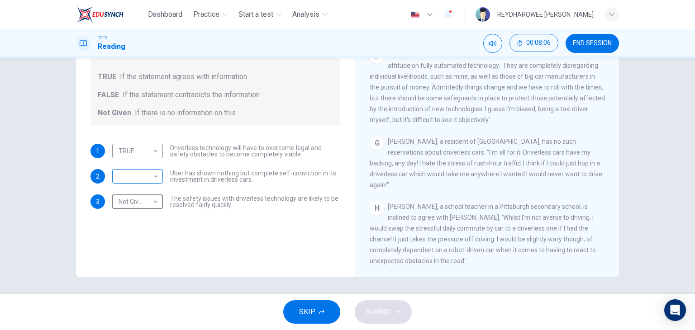
scroll to position [114, 0]
click at [132, 183] on body "Dashboard Practice Start a test Analysis English en ​ REYDHAROWEE [PERSON_NAME]…" at bounding box center [347, 165] width 695 height 330
click at [139, 208] on li "FALSE" at bounding box center [135, 203] width 51 height 14
type input "FALSE"
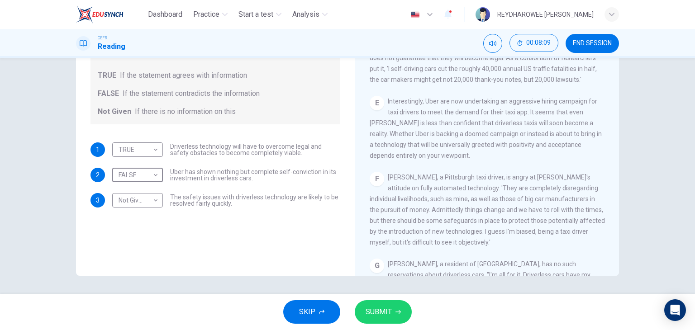
scroll to position [528, 0]
click at [388, 320] on button "SUBMIT" at bounding box center [383, 312] width 57 height 24
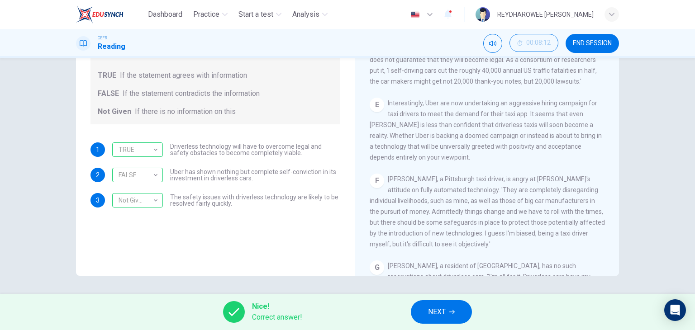
click at [438, 316] on span "NEXT" at bounding box center [437, 312] width 18 height 13
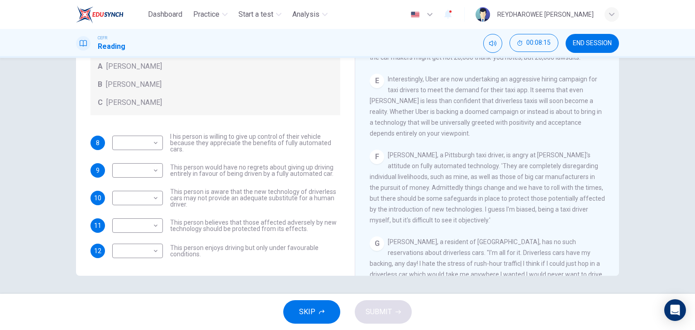
scroll to position [573, 0]
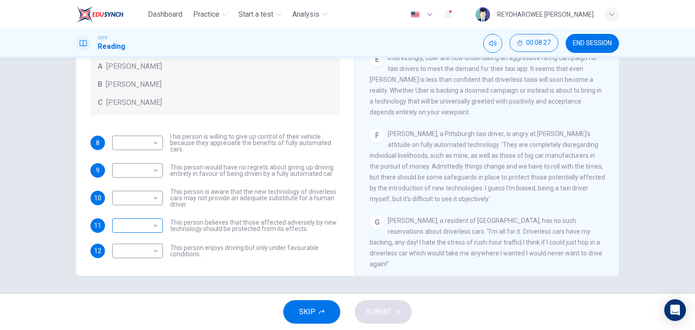
click at [159, 223] on div "​ ​" at bounding box center [137, 225] width 51 height 14
click at [152, 225] on body "Dashboard Practice Start a test Analysis English en ​ REYDHAROWEE [PERSON_NAME]…" at bounding box center [347, 165] width 695 height 330
click at [139, 244] on li "A" at bounding box center [135, 239] width 51 height 14
type input "A"
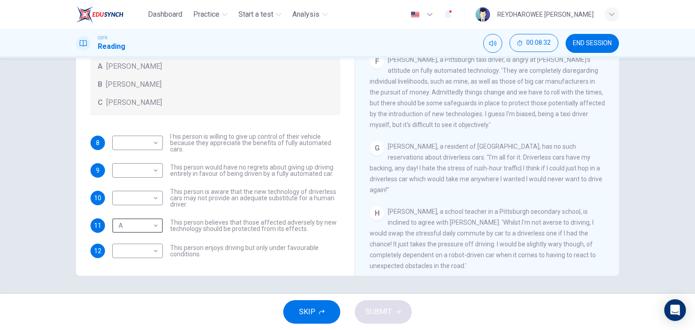
scroll to position [664, 0]
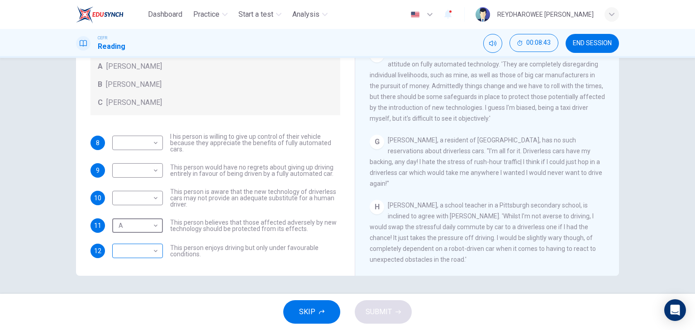
click at [139, 257] on body "Dashboard Practice Start a test Analysis English en ​ REYDHAROWEE [PERSON_NAME]…" at bounding box center [347, 165] width 695 height 330
click at [145, 291] on li "C" at bounding box center [135, 294] width 51 height 14
type input "C"
click at [130, 140] on body "Dashboard Practice Start a test Analysis English en ​ REYDHAROWEE [PERSON_NAME]…" at bounding box center [347, 165] width 695 height 330
click at [143, 175] on li "B" at bounding box center [135, 171] width 51 height 14
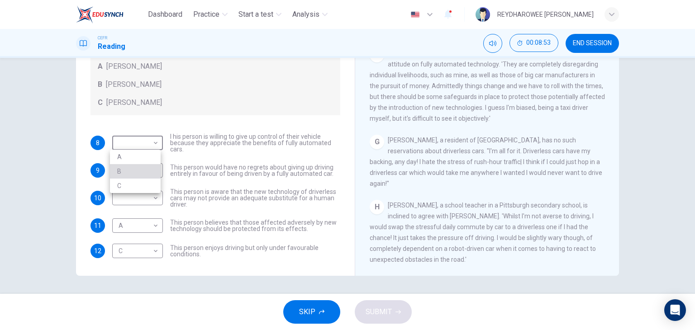
type input "B"
click at [128, 171] on body "Dashboard Practice Start a test Analysis English en ​ REYDHAROWEE [PERSON_NAME]…" at bounding box center [347, 165] width 695 height 330
click at [130, 199] on li "B" at bounding box center [135, 199] width 51 height 14
type input "B"
click at [150, 200] on body "Dashboard Practice Start a test Analysis English en ​ REYDHAROWEE [PERSON_NAME]…" at bounding box center [347, 165] width 695 height 330
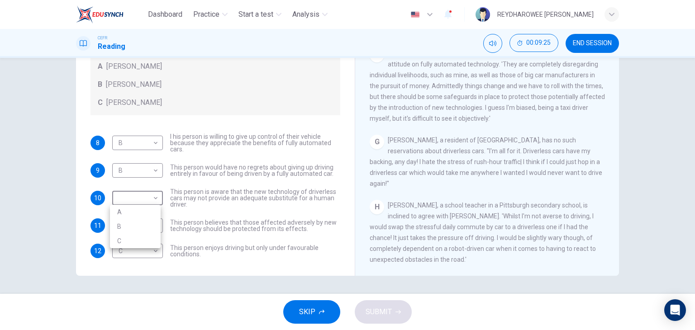
click at [144, 211] on li "A" at bounding box center [135, 212] width 51 height 14
type input "A"
click at [139, 141] on body "Dashboard Practice Start a test Analysis English en ​ REYDHAROWEE [PERSON_NAME]…" at bounding box center [347, 165] width 695 height 330
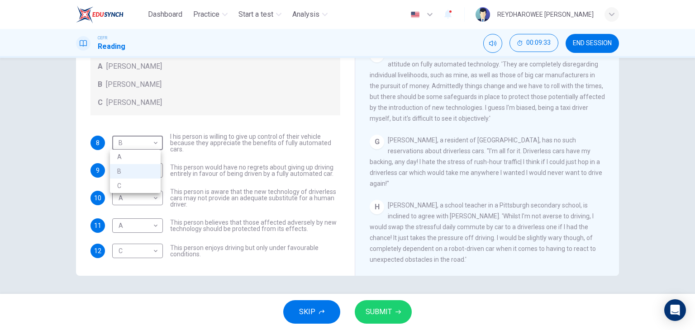
click at [133, 190] on li "C" at bounding box center [135, 186] width 51 height 14
type input "C"
click at [375, 311] on span "SUBMIT" at bounding box center [378, 312] width 26 height 13
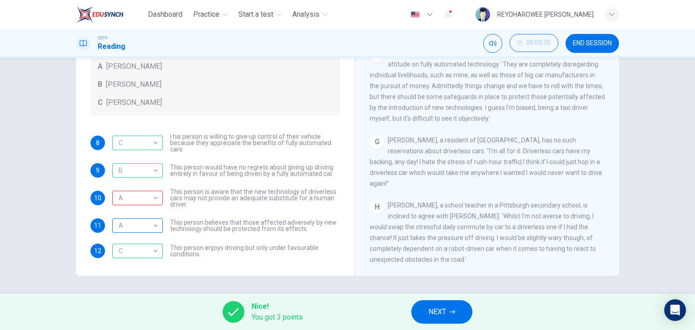
click at [145, 226] on div "A" at bounding box center [135, 226] width 47 height 26
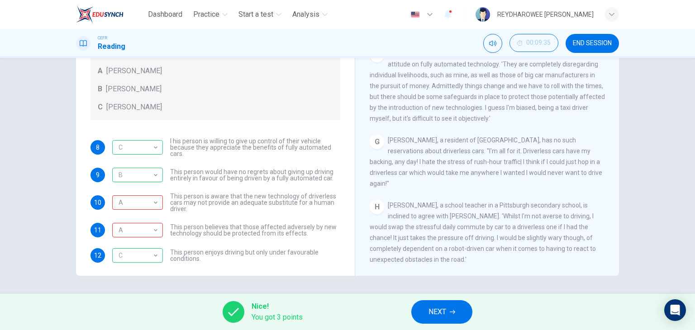
scroll to position [31, 0]
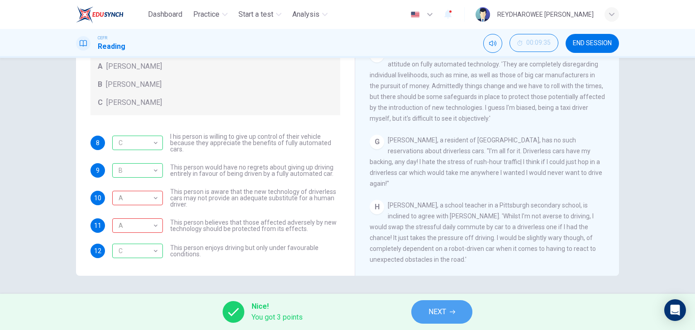
click at [438, 309] on span "NEXT" at bounding box center [437, 312] width 18 height 13
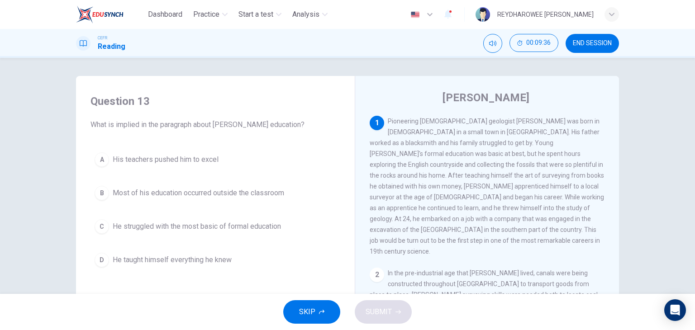
click at [604, 42] on span "END SESSION" at bounding box center [592, 43] width 39 height 7
